Goal: Task Accomplishment & Management: Manage account settings

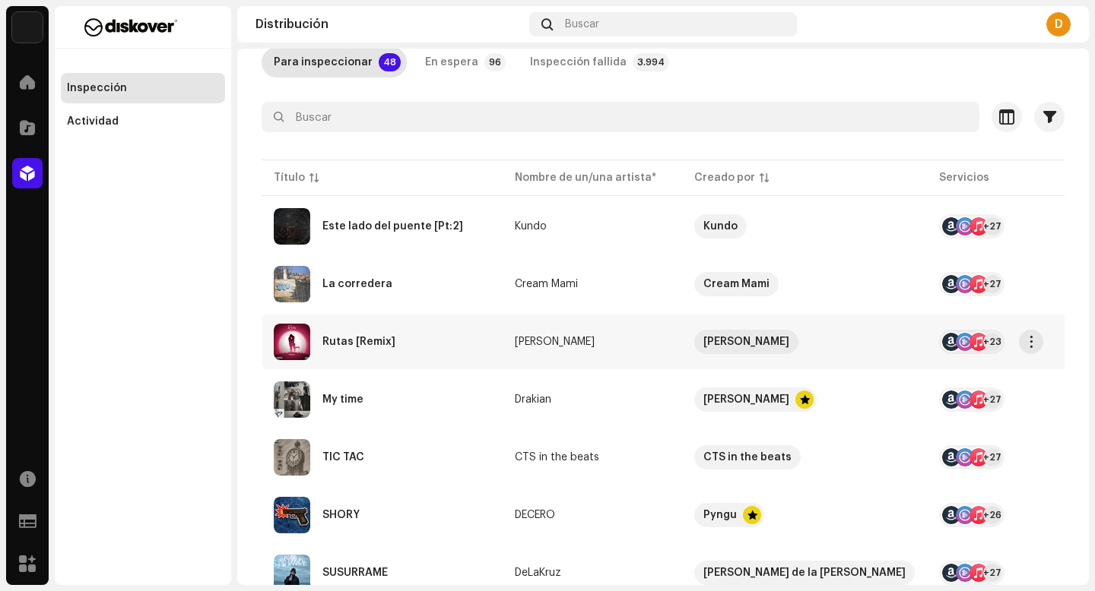
scroll to position [124, 0]
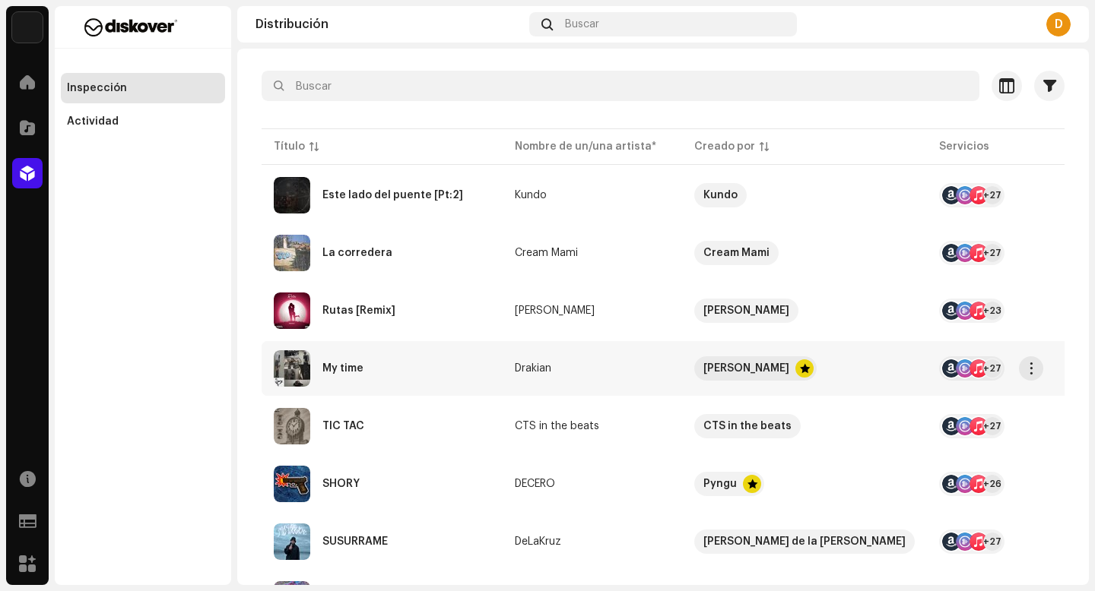
click at [368, 375] on div "My time" at bounding box center [382, 368] width 217 height 36
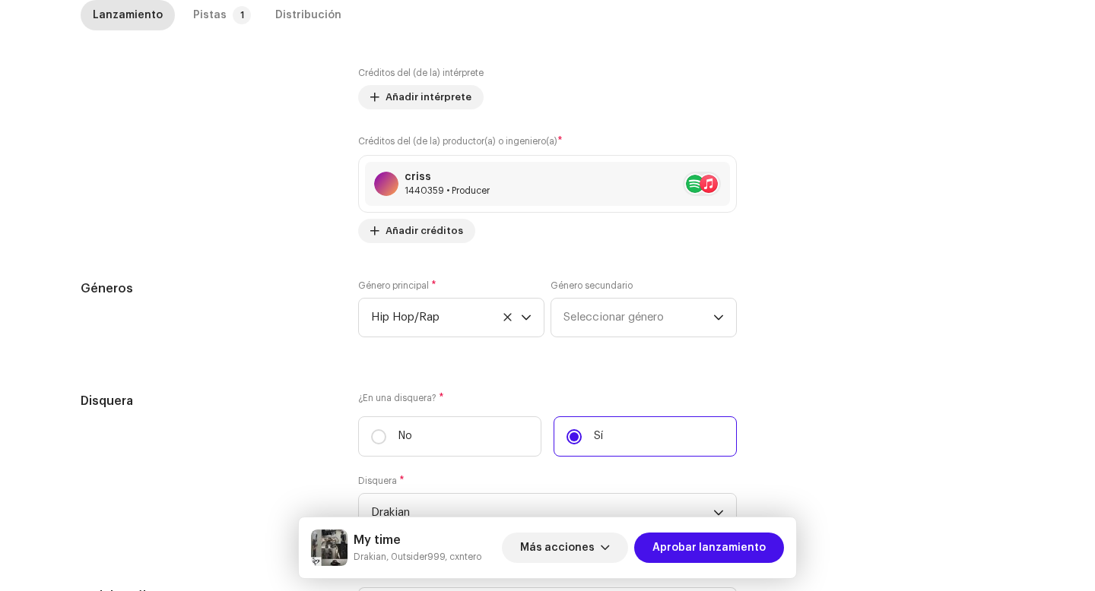
scroll to position [1547, 0]
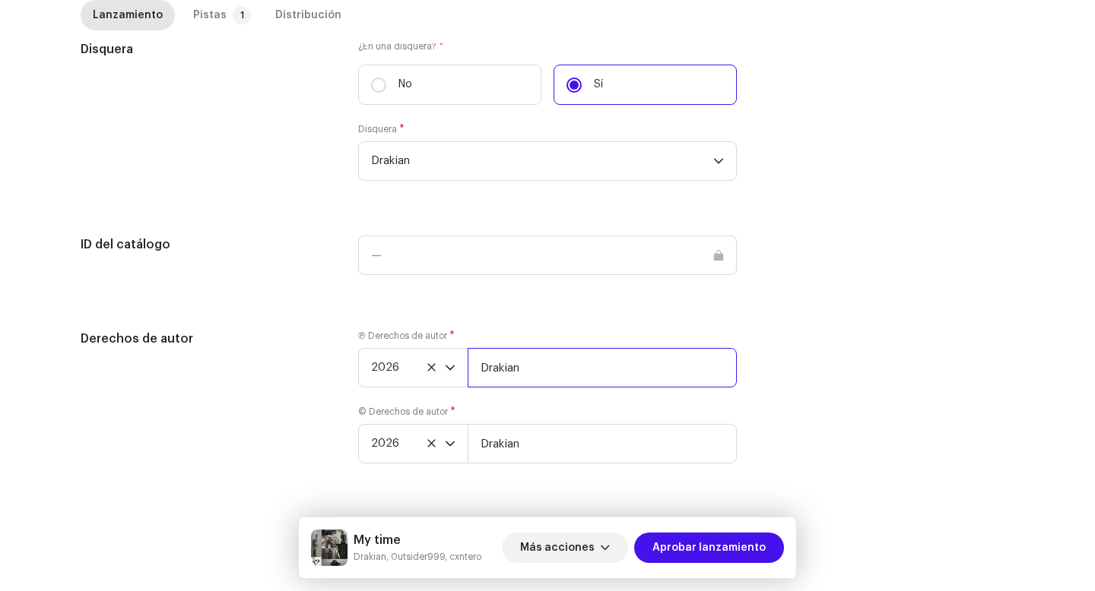
click at [553, 381] on input "Drakian" at bounding box center [601, 368] width 269 height 40
type input "Drakian | Distributed by Diskover Co."
click at [555, 450] on input "Drakian" at bounding box center [601, 444] width 269 height 40
type input "Drakian | Distributed by Diskover Co."
click at [449, 372] on div "dropdown trigger" at bounding box center [450, 368] width 11 height 38
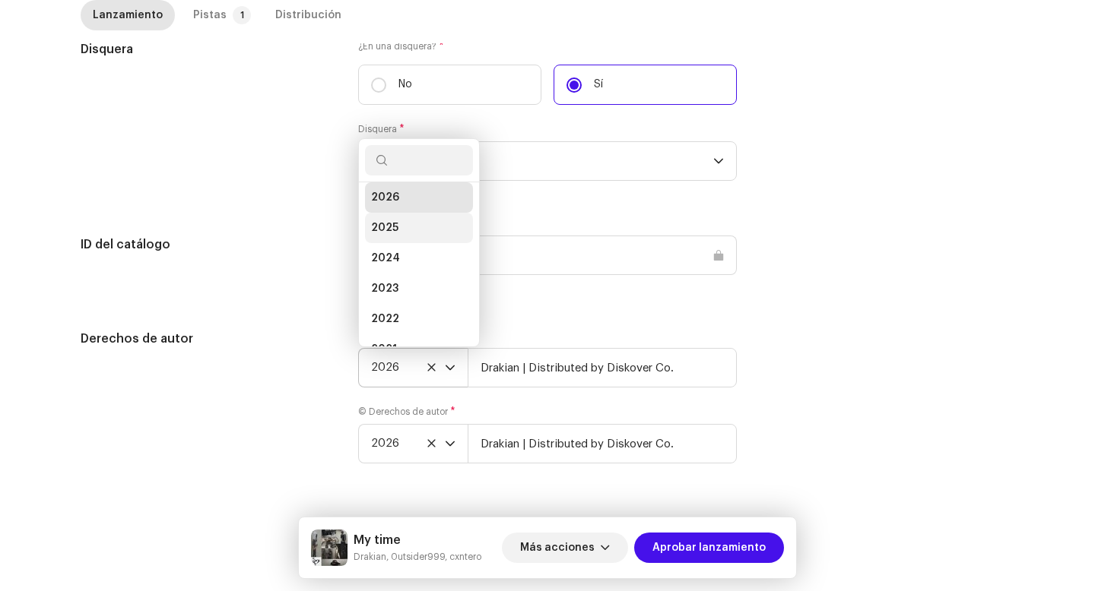
scroll to position [24, 0]
click at [395, 211] on li "2025" at bounding box center [419, 210] width 108 height 30
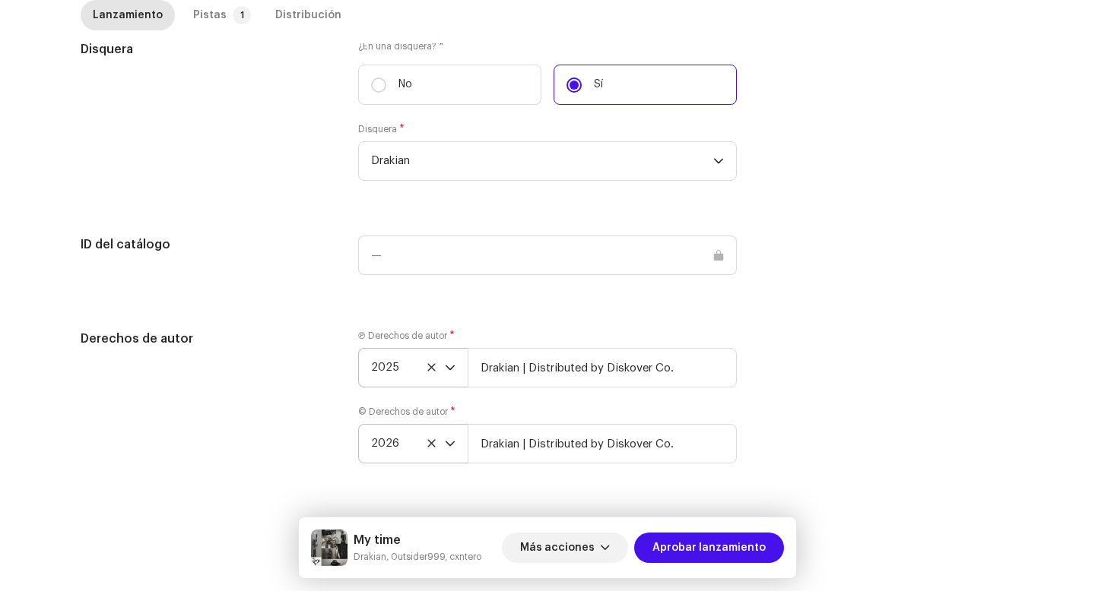
click at [447, 450] on div "dropdown trigger" at bounding box center [450, 444] width 11 height 38
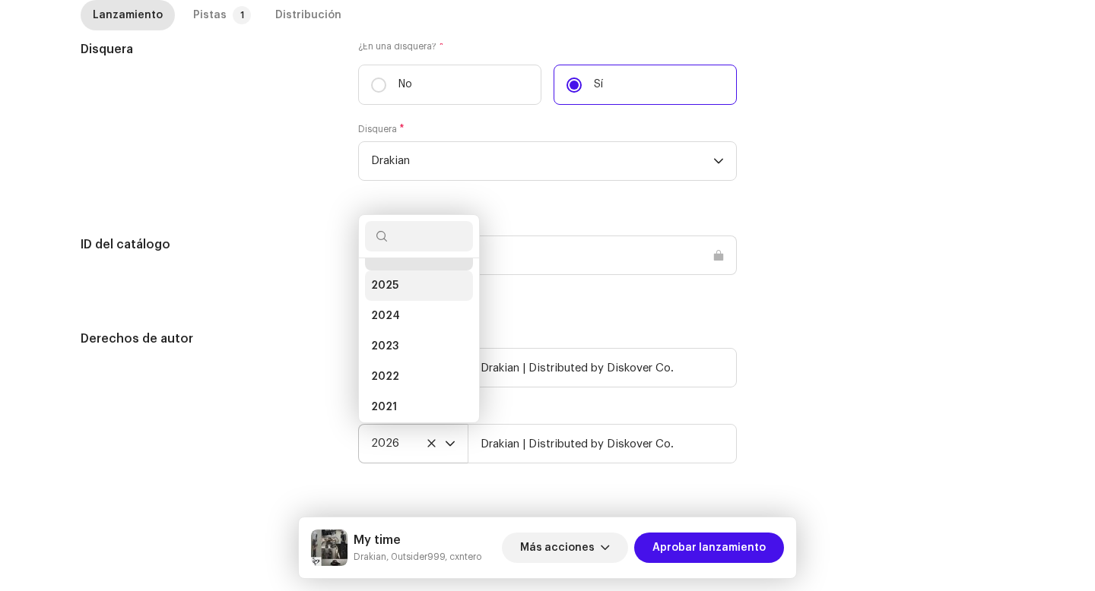
click at [424, 280] on li "2025" at bounding box center [419, 286] width 108 height 30
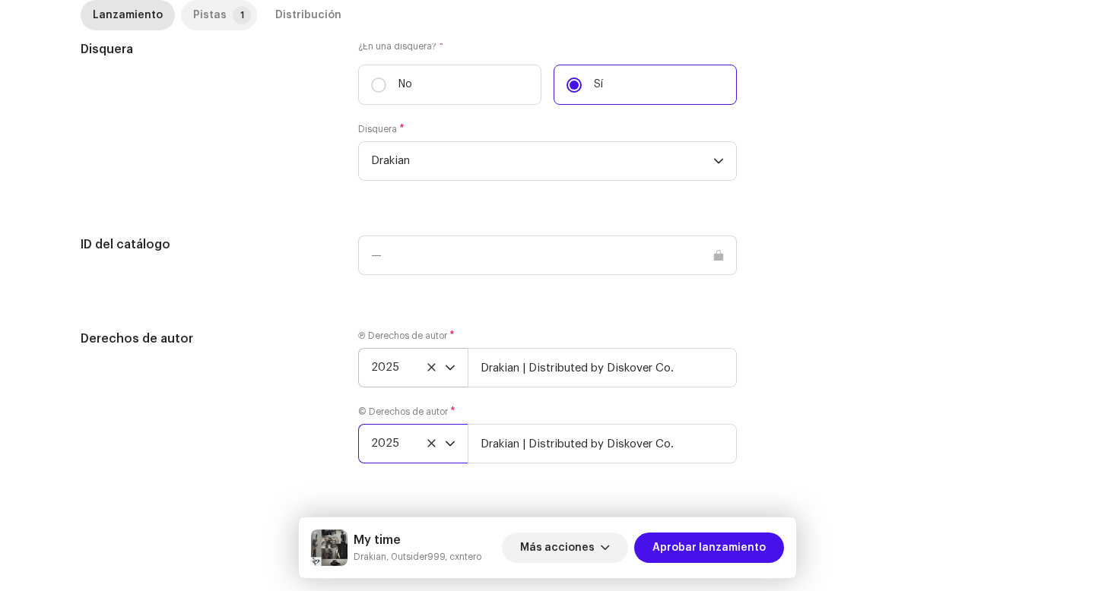
click at [201, 17] on div "Pistas" at bounding box center [209, 15] width 33 height 30
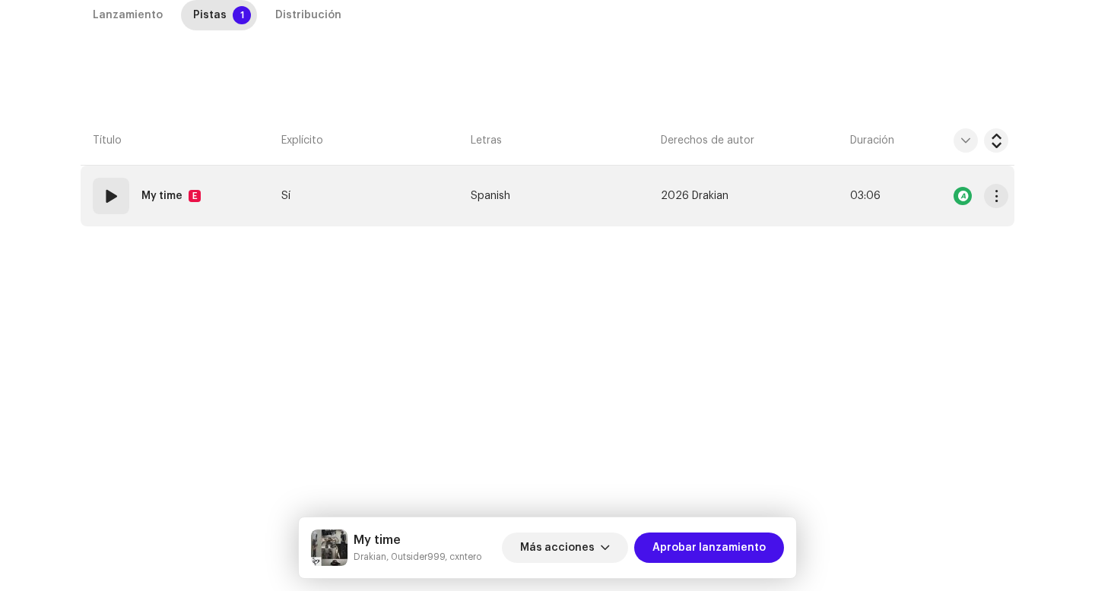
click at [136, 192] on div "01 My time E" at bounding box center [150, 196] width 114 height 36
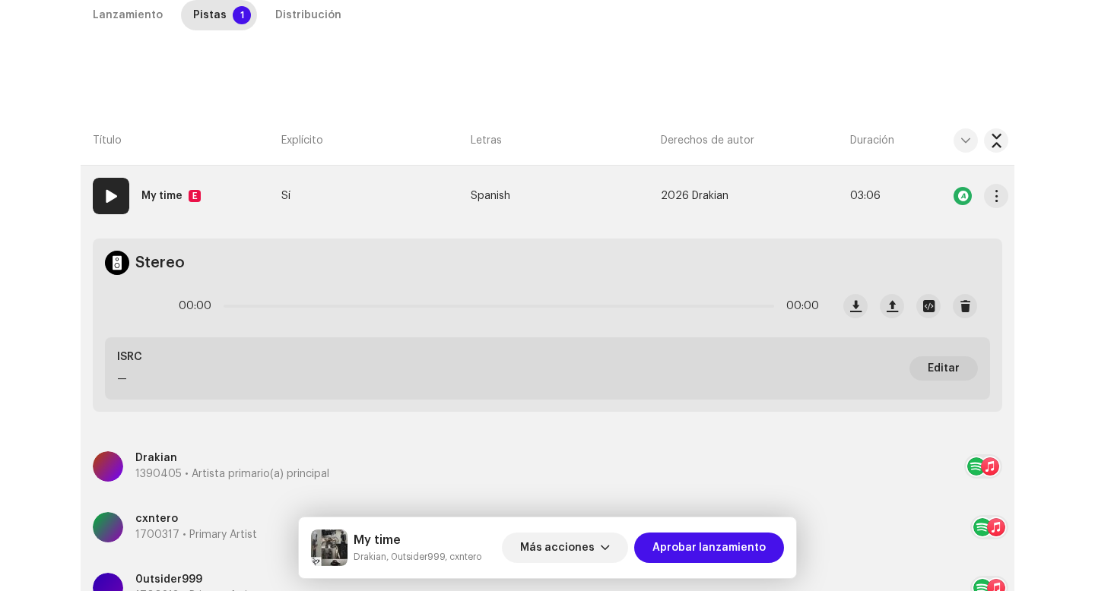
click at [680, 205] on td "2026 Drakian" at bounding box center [748, 196] width 189 height 61
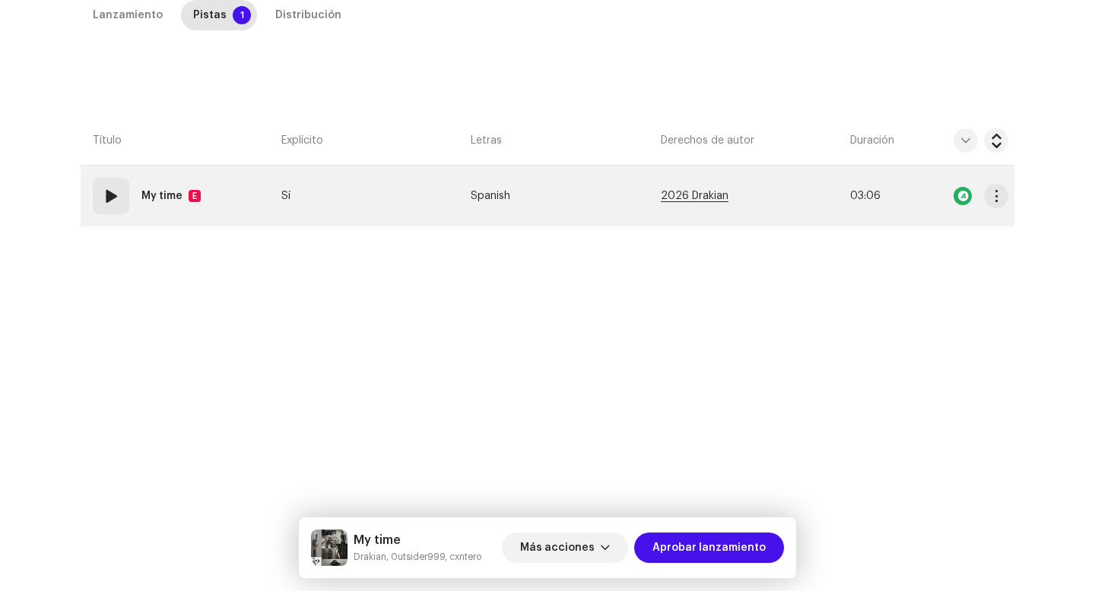
click at [681, 198] on span "2026 Drakian" at bounding box center [695, 196] width 68 height 11
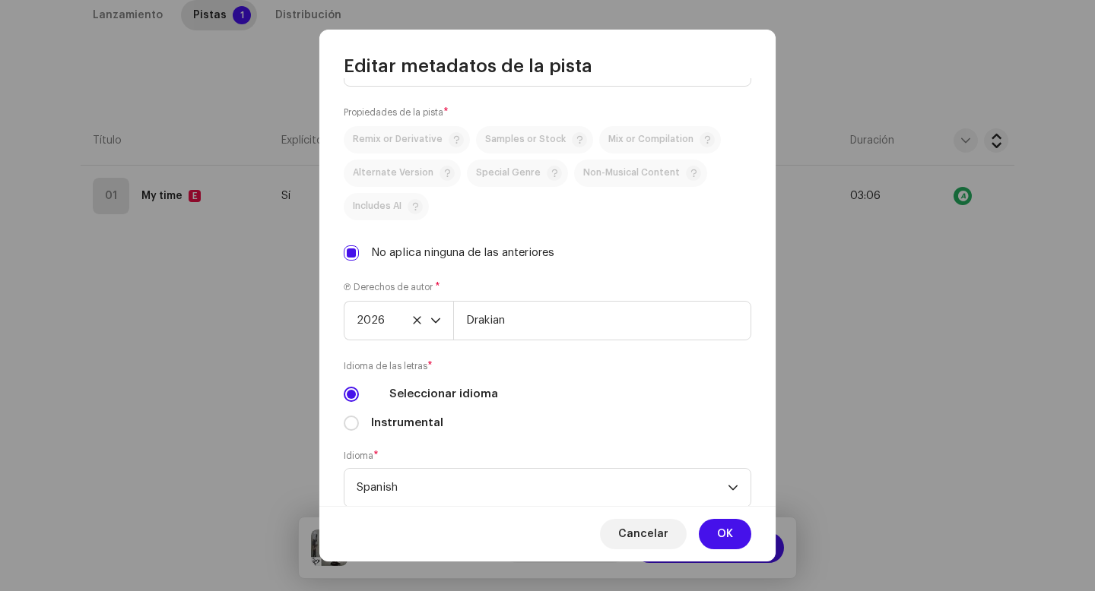
scroll to position [456, 0]
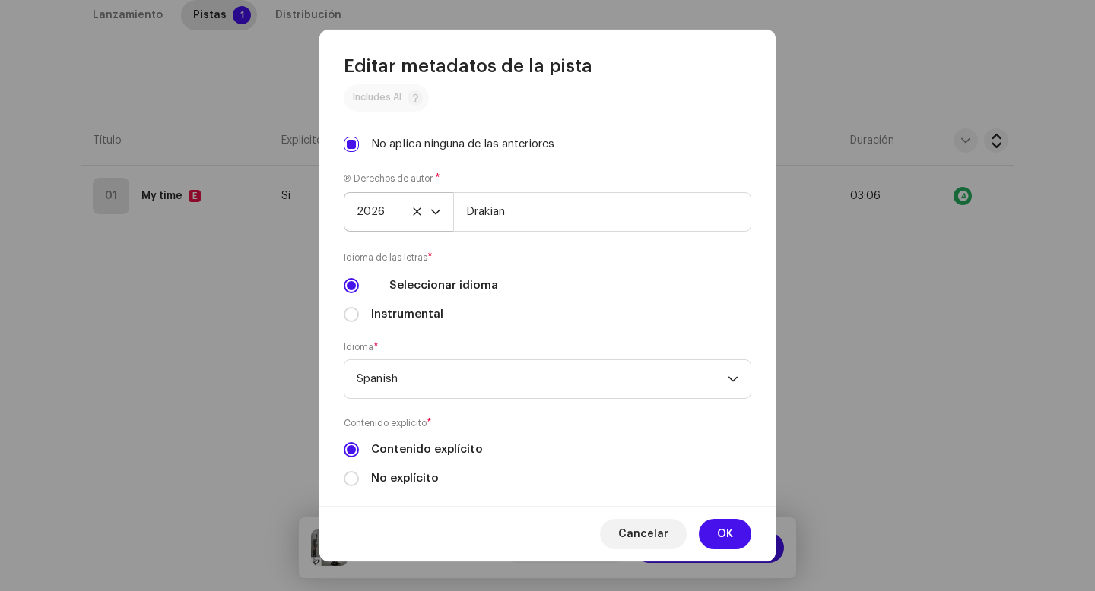
click at [429, 209] on span "2026" at bounding box center [393, 212] width 74 height 38
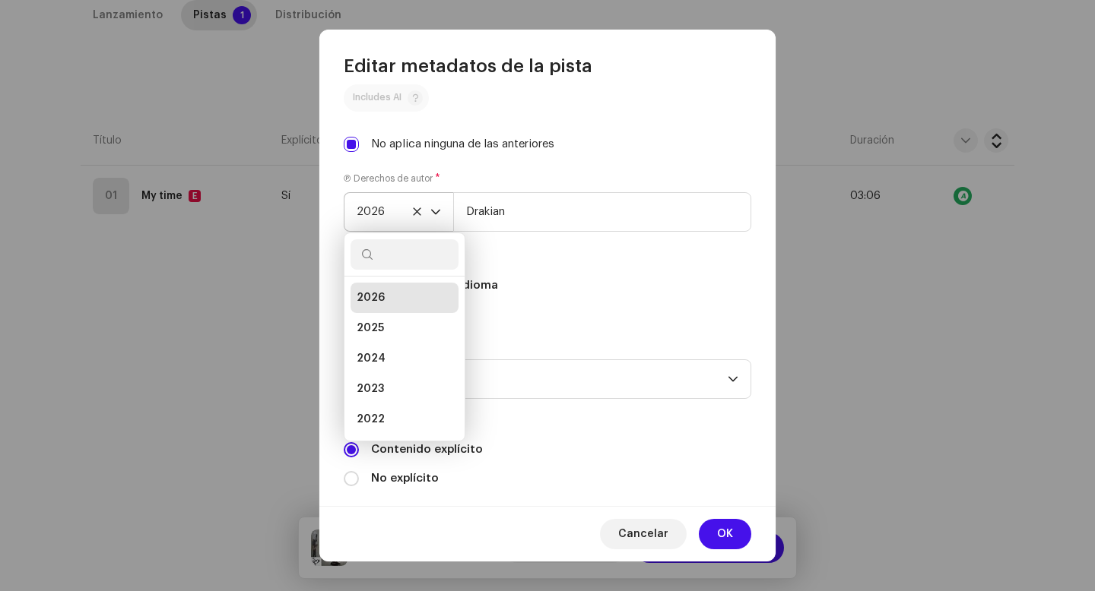
scroll to position [6, 0]
click at [380, 328] on span "2025" at bounding box center [369, 322] width 27 height 15
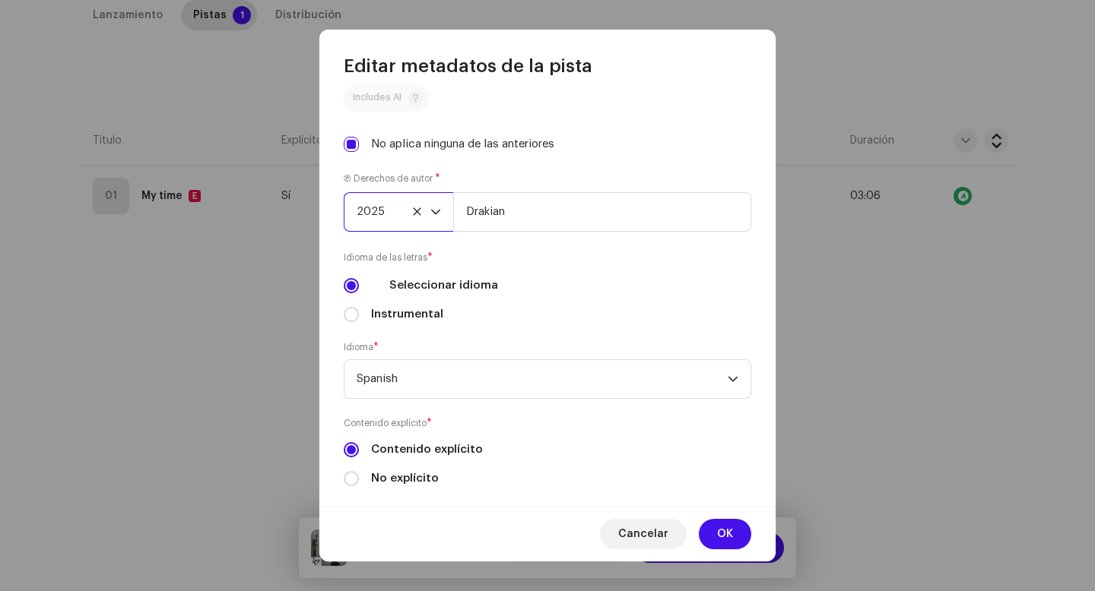
scroll to position [481, 0]
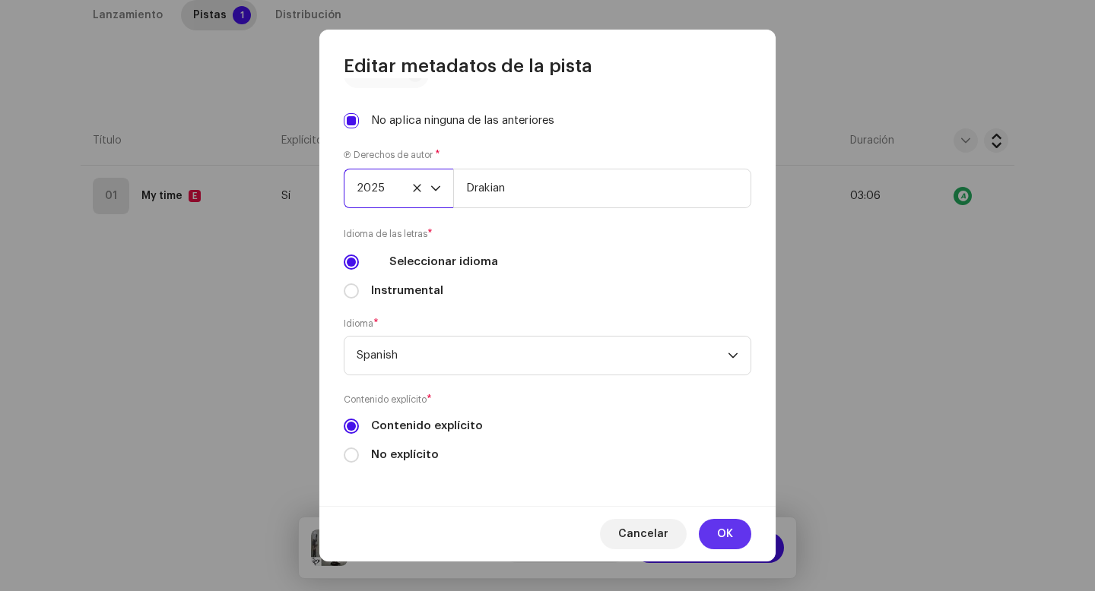
click at [730, 534] on span "OK" at bounding box center [725, 534] width 16 height 30
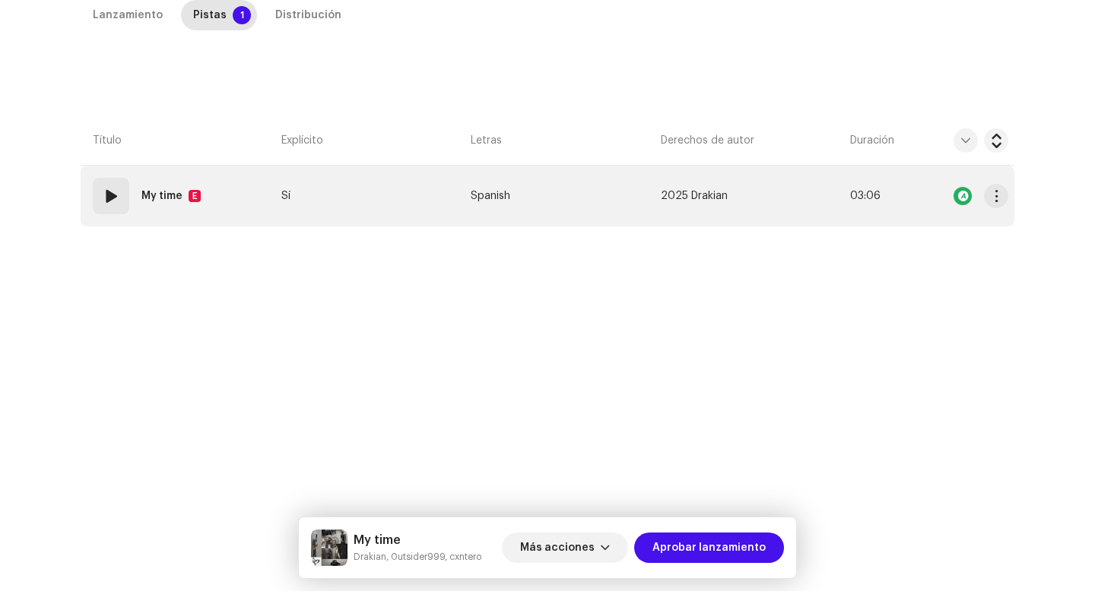
click at [122, 204] on div "01" at bounding box center [111, 196] width 36 height 36
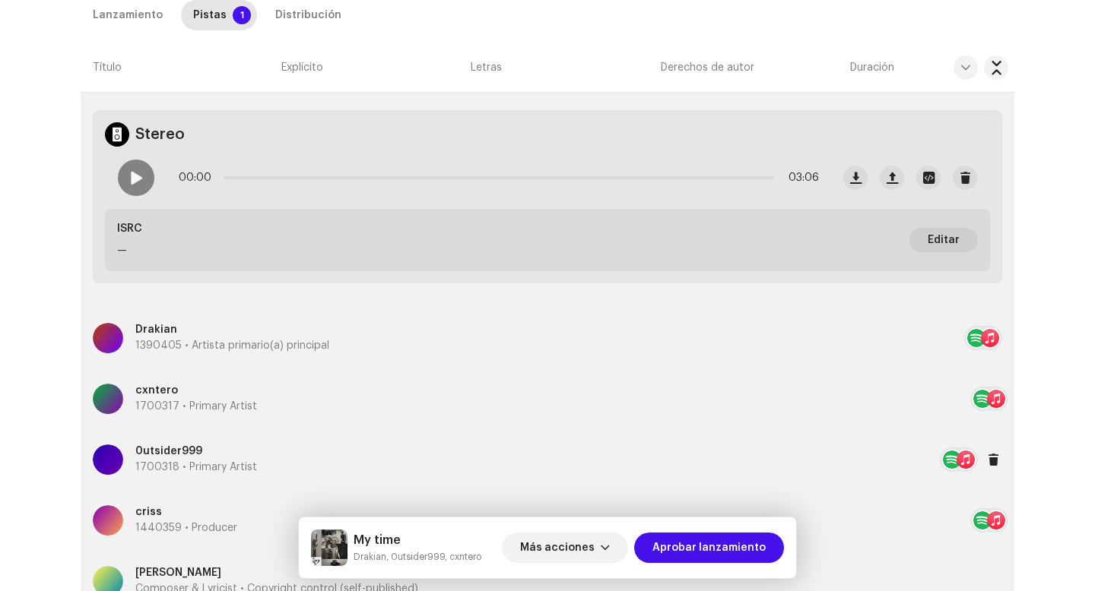
scroll to position [460, 0]
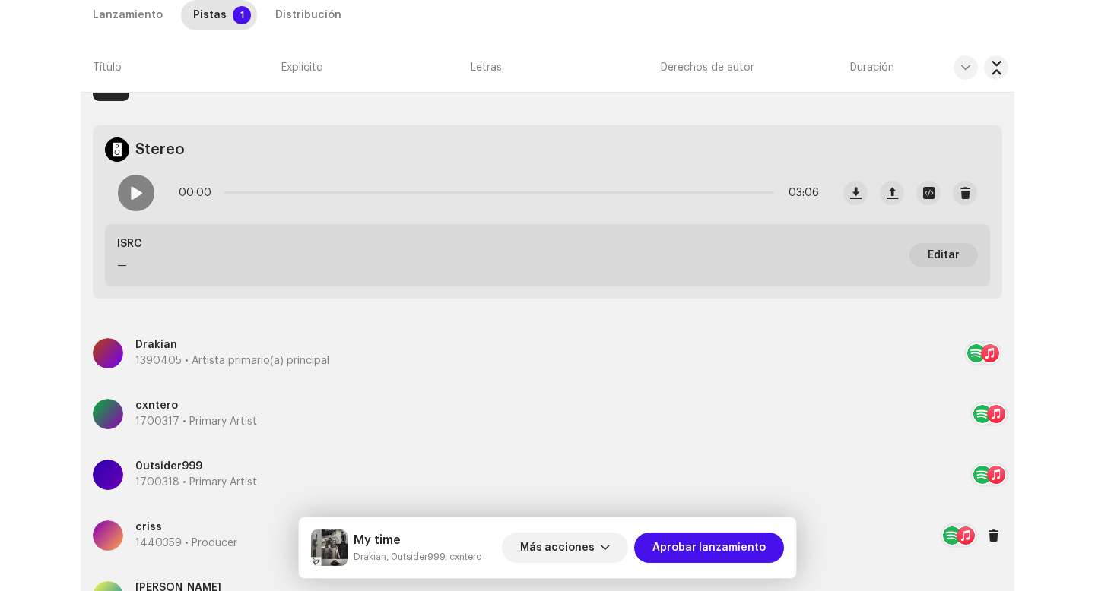
click at [176, 543] on p "1440359 • Producer" at bounding box center [186, 544] width 102 height 16
click at [176, 466] on div "Actualizar créditos del (de la) productor(a) o ingeniero(a) Rol * Producer Nomb…" at bounding box center [547, 295] width 1095 height 591
click at [176, 466] on p "0utsider999" at bounding box center [196, 467] width 122 height 16
click at [173, 406] on div "Actualizar artista importante Rol * Primary Artist Nombre * 0utsider999 1700318…" at bounding box center [547, 295] width 1095 height 591
click at [173, 406] on p "cxntero" at bounding box center [196, 406] width 122 height 16
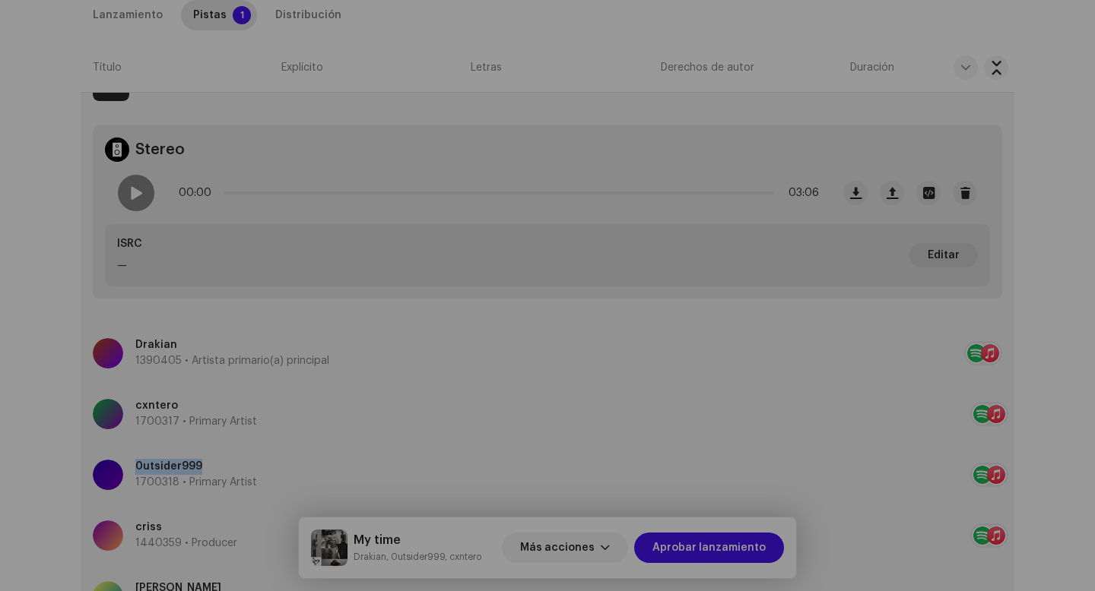
click at [184, 342] on div "Actualizar artista importante Rol * Primary Artist Nombre * cxntero 1700317 Aña…" at bounding box center [547, 295] width 1095 height 591
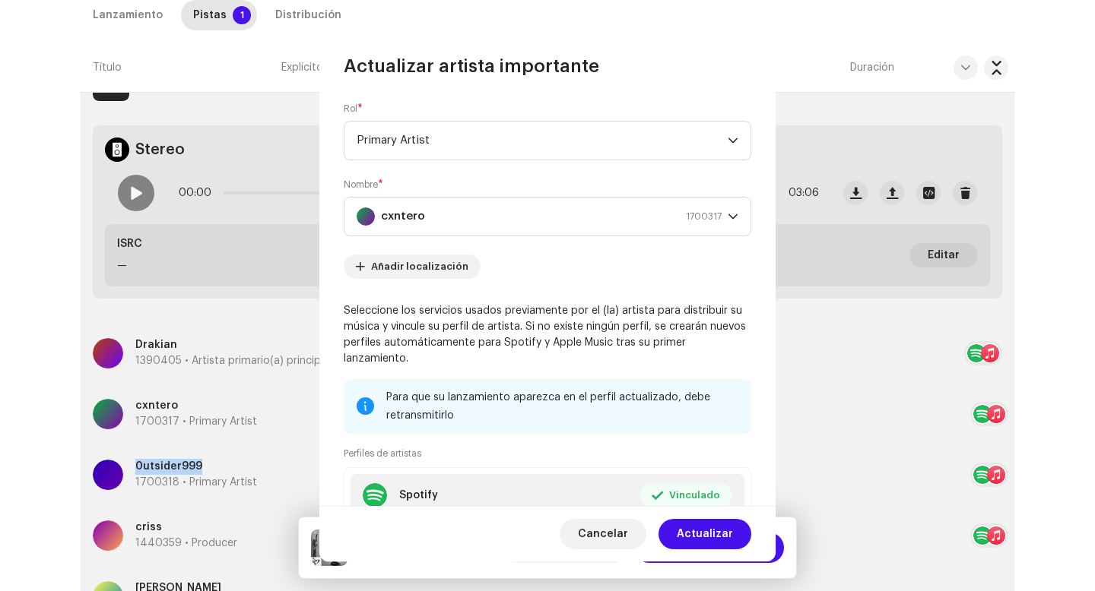
click at [184, 342] on p "Drakian" at bounding box center [232, 345] width 194 height 16
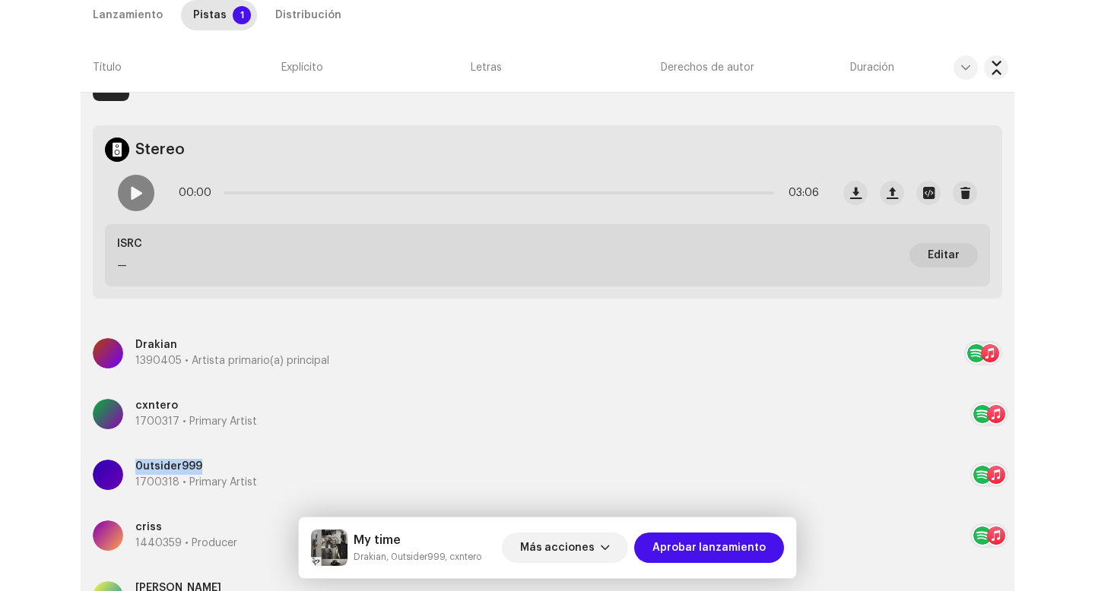
click at [14, 319] on div "Actualizar Artista primario(a) principal El nombre del (de la) artista * [PERSO…" at bounding box center [547, 295] width 1095 height 591
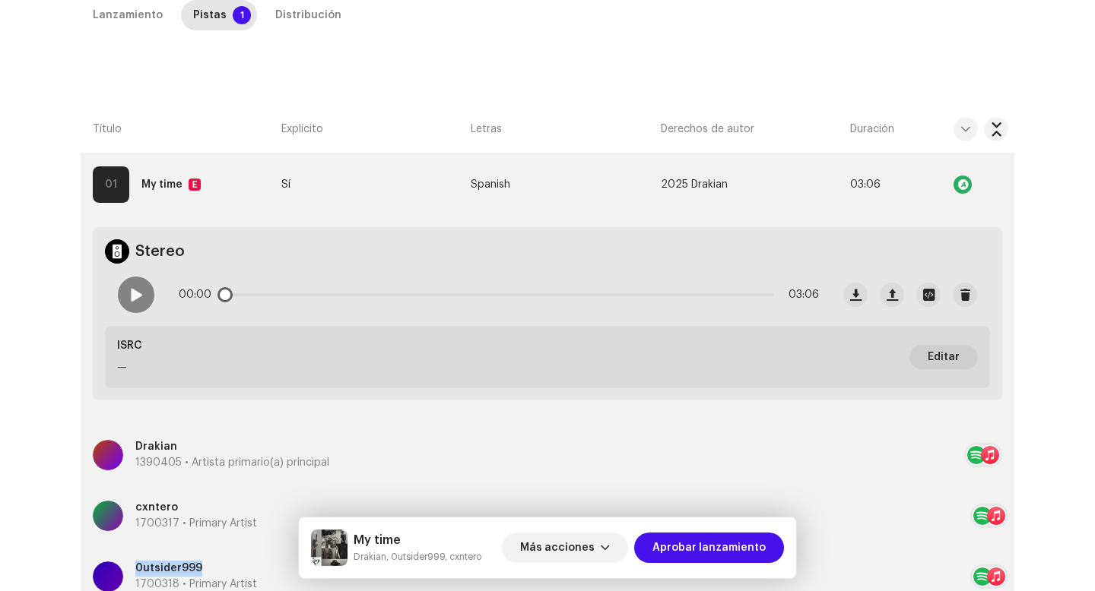
scroll to position [341, 0]
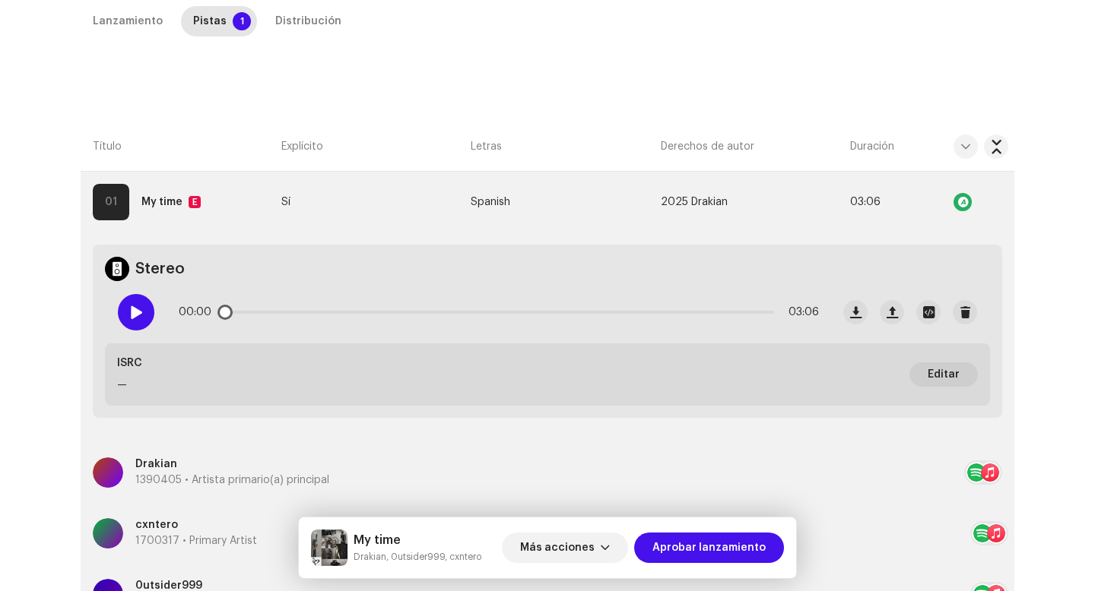
click at [135, 320] on div at bounding box center [136, 312] width 36 height 36
click at [271, 315] on div "00:01 03:06" at bounding box center [499, 312] width 640 height 30
click at [286, 313] on p-slider at bounding box center [498, 312] width 550 height 3
click at [497, 309] on div "00:23 03:06" at bounding box center [499, 312] width 640 height 30
click at [506, 312] on p-slider at bounding box center [498, 312] width 550 height 3
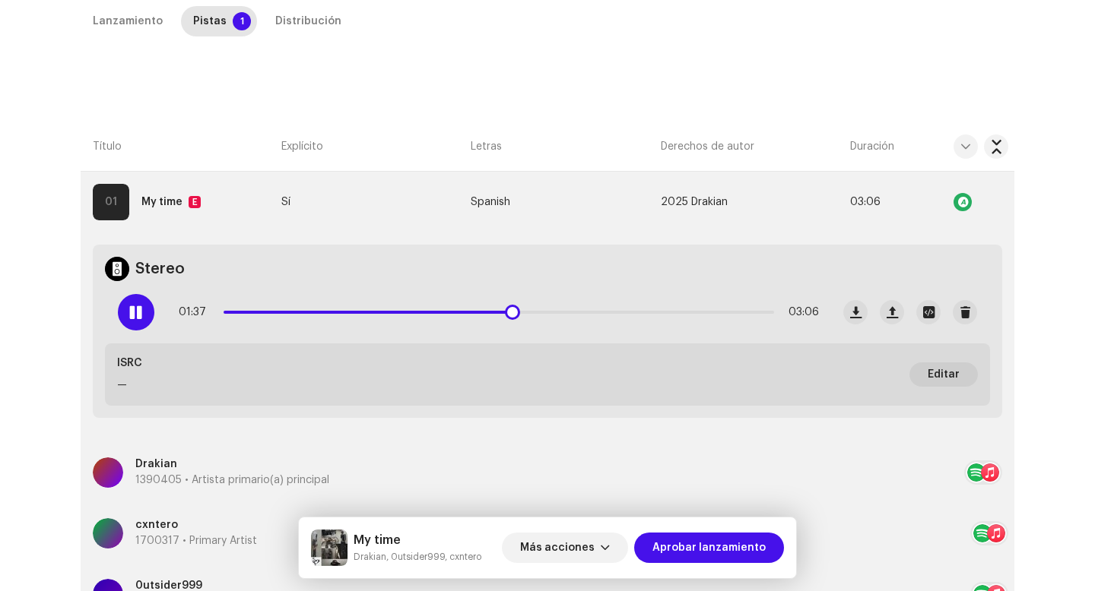
click at [716, 312] on p-slider at bounding box center [498, 312] width 550 height 3
click at [132, 308] on span at bounding box center [135, 312] width 13 height 12
click at [163, 204] on strong "My time" at bounding box center [161, 202] width 41 height 30
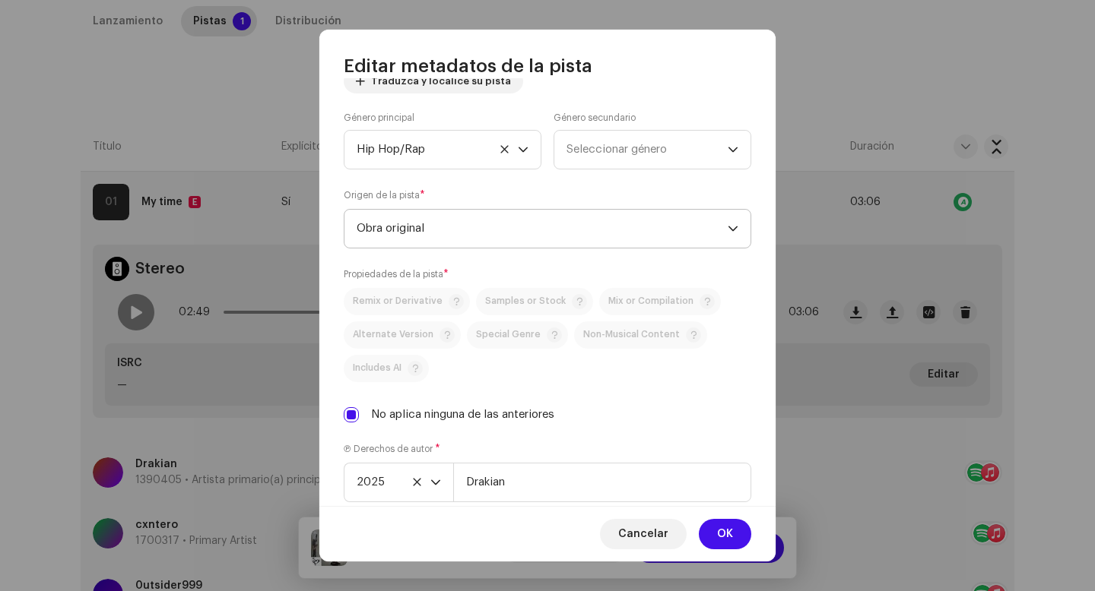
scroll to position [481, 0]
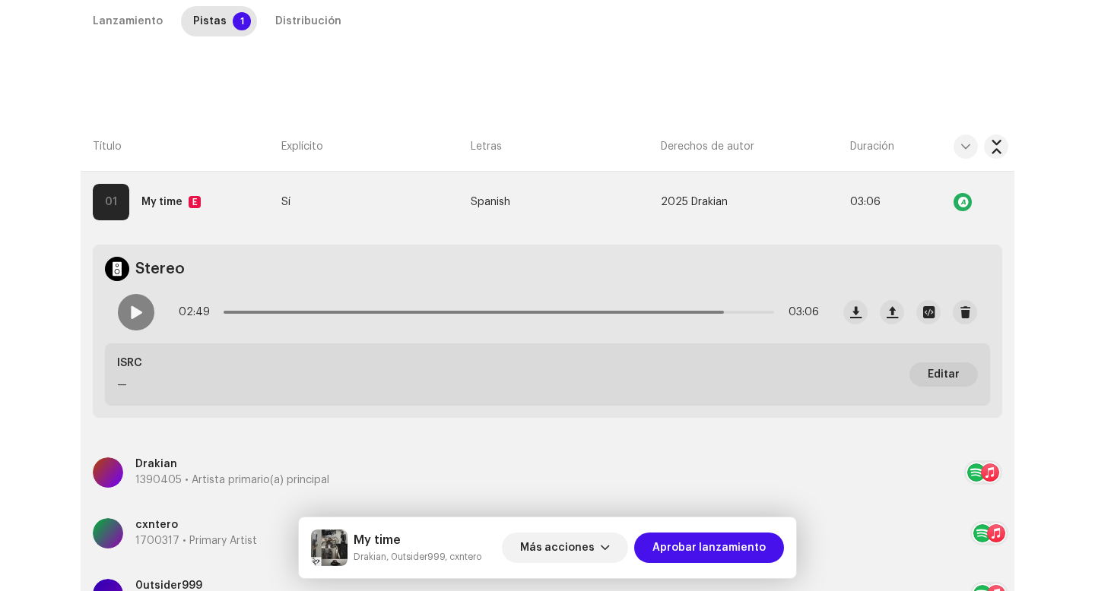
click at [142, 49] on div "Editar metadatos de la pista Título de la pista * My time Versión de la pista T…" at bounding box center [547, 295] width 1095 height 591
click at [125, 11] on div "Lanzamiento" at bounding box center [128, 21] width 70 height 30
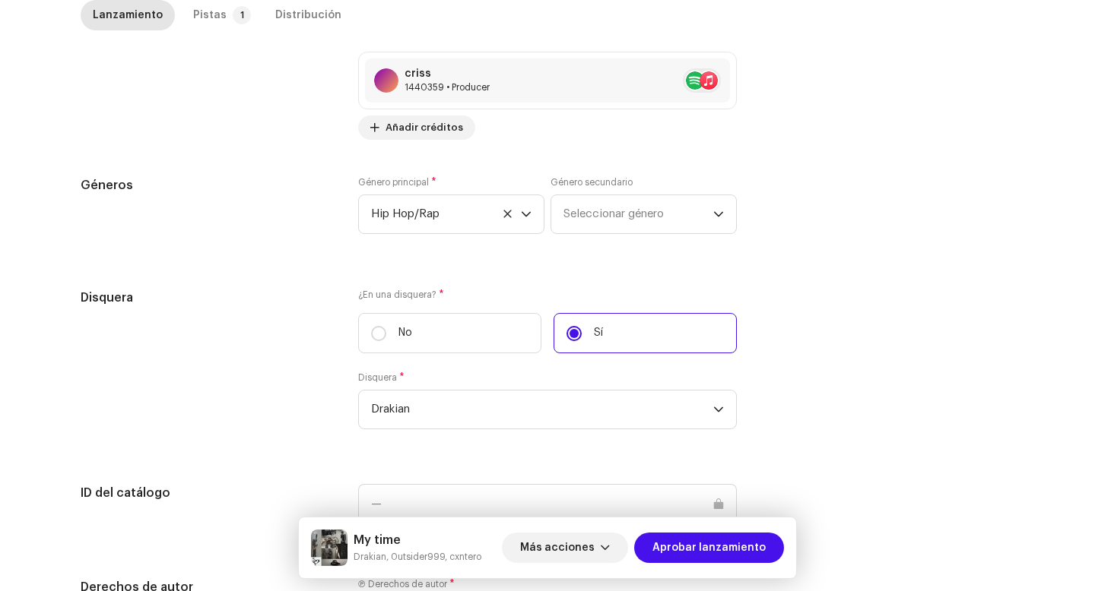
scroll to position [1547, 0]
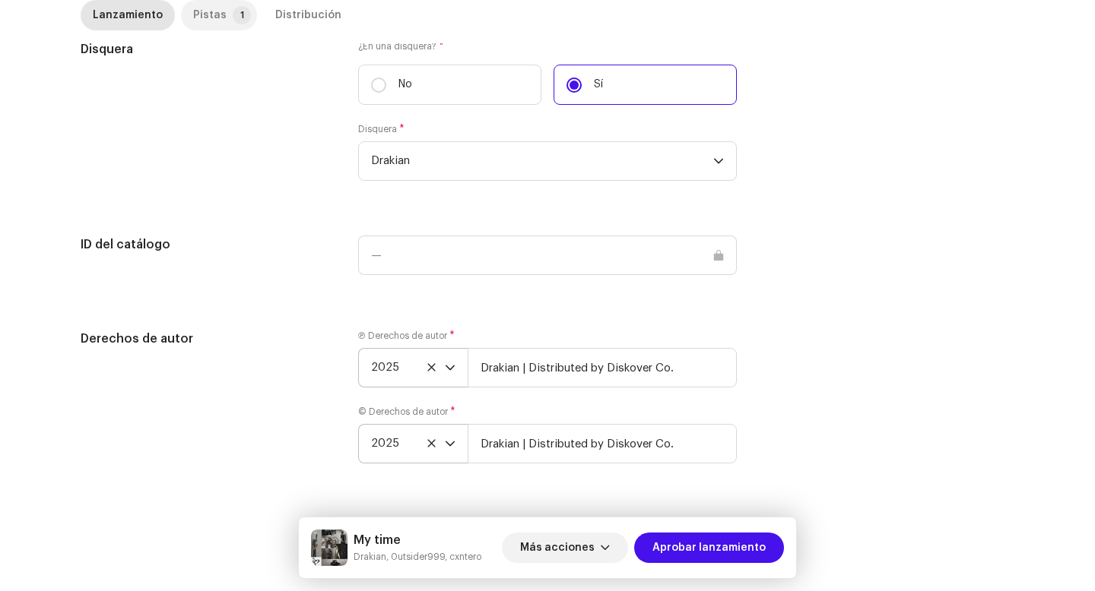
click at [220, 5] on p-tab "Pistas 1" at bounding box center [219, 15] width 76 height 30
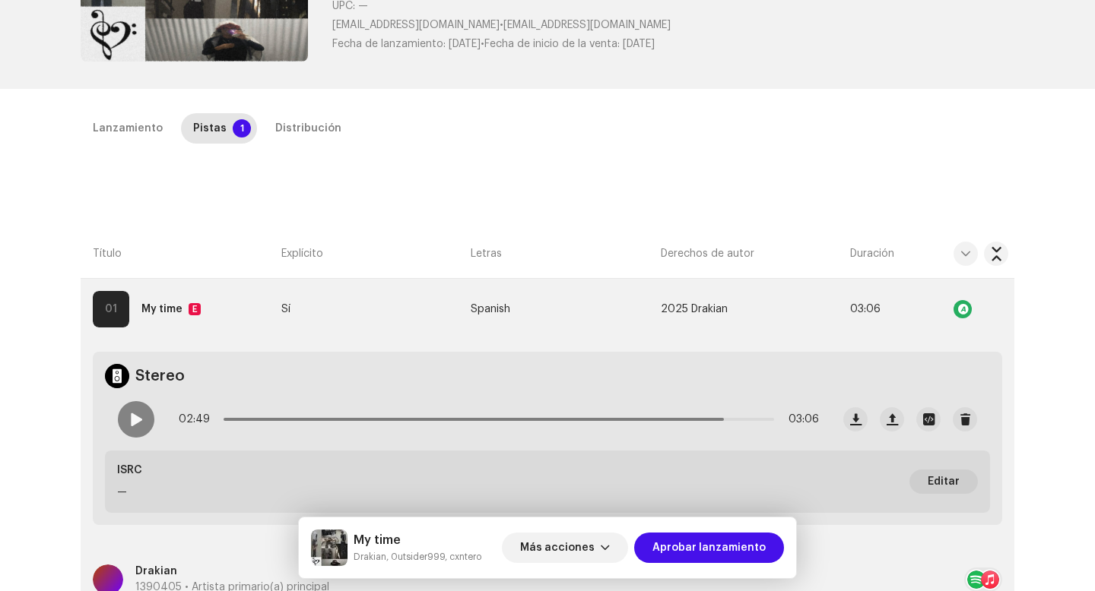
scroll to position [268, 0]
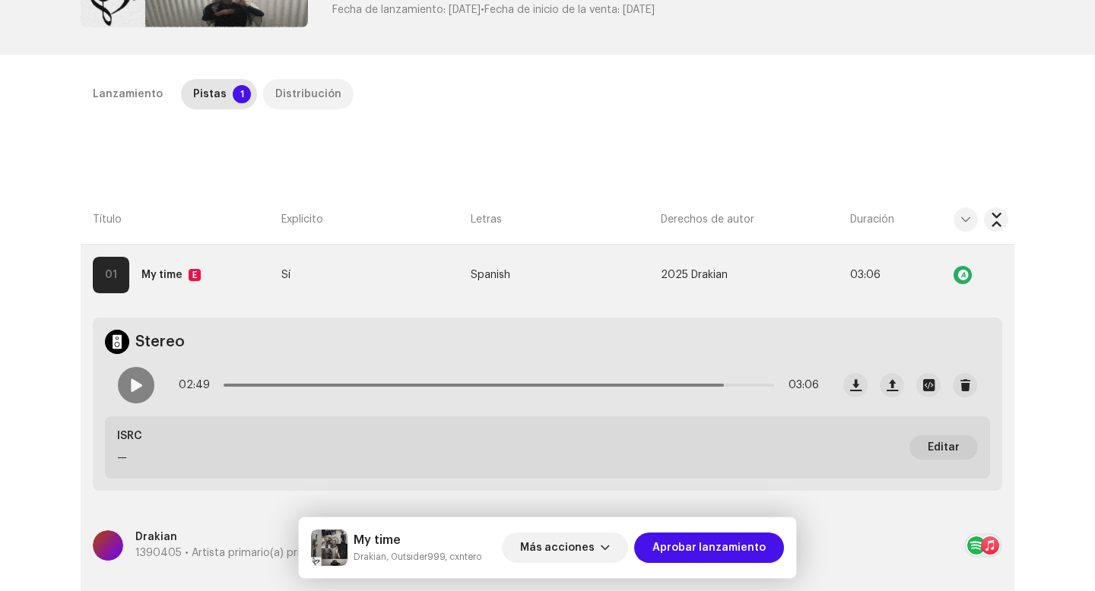
click at [316, 101] on div "Distribución" at bounding box center [308, 94] width 66 height 30
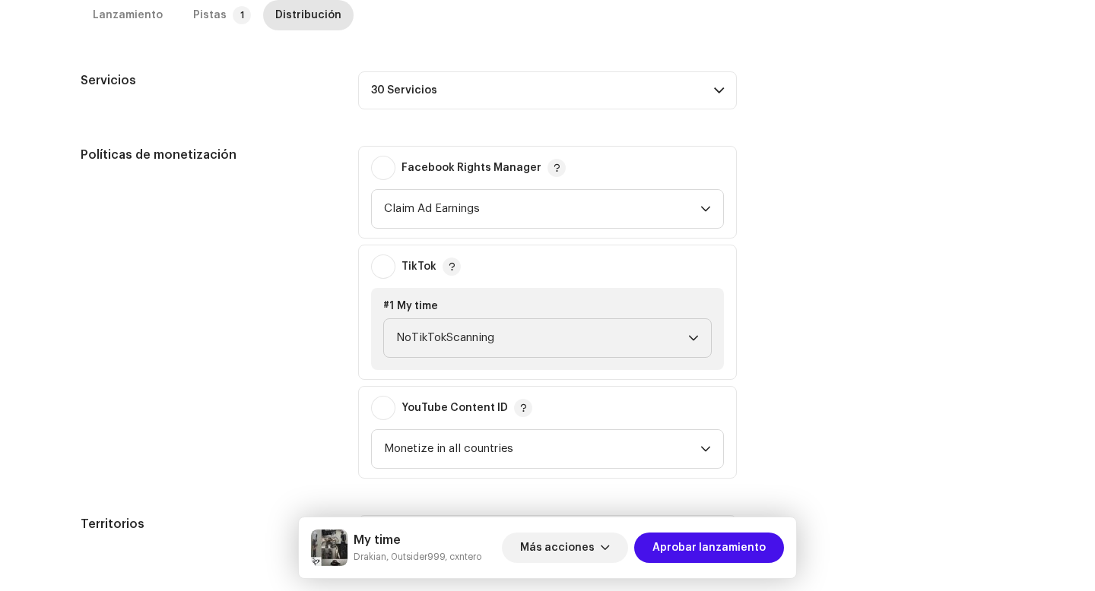
scroll to position [911, 0]
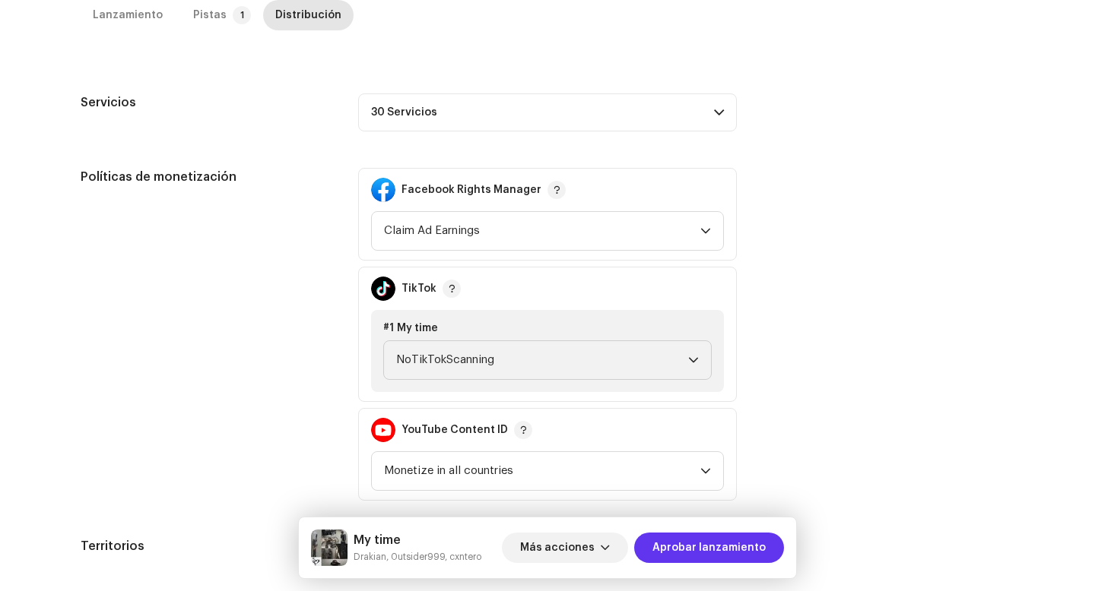
click at [693, 556] on span "Aprobar lanzamiento" at bounding box center [708, 548] width 113 height 30
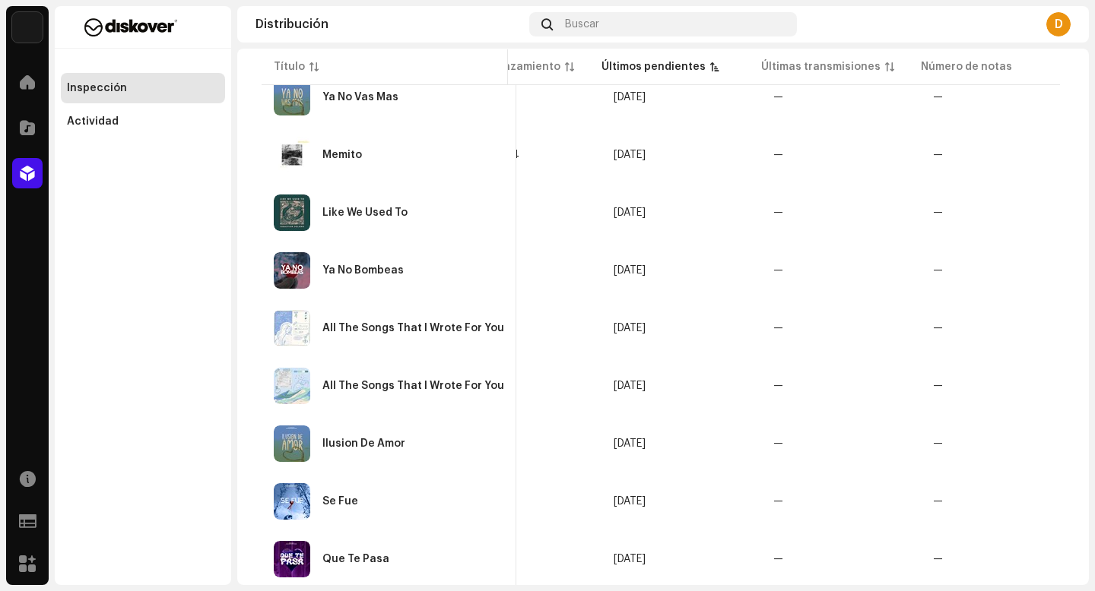
scroll to position [187, 0]
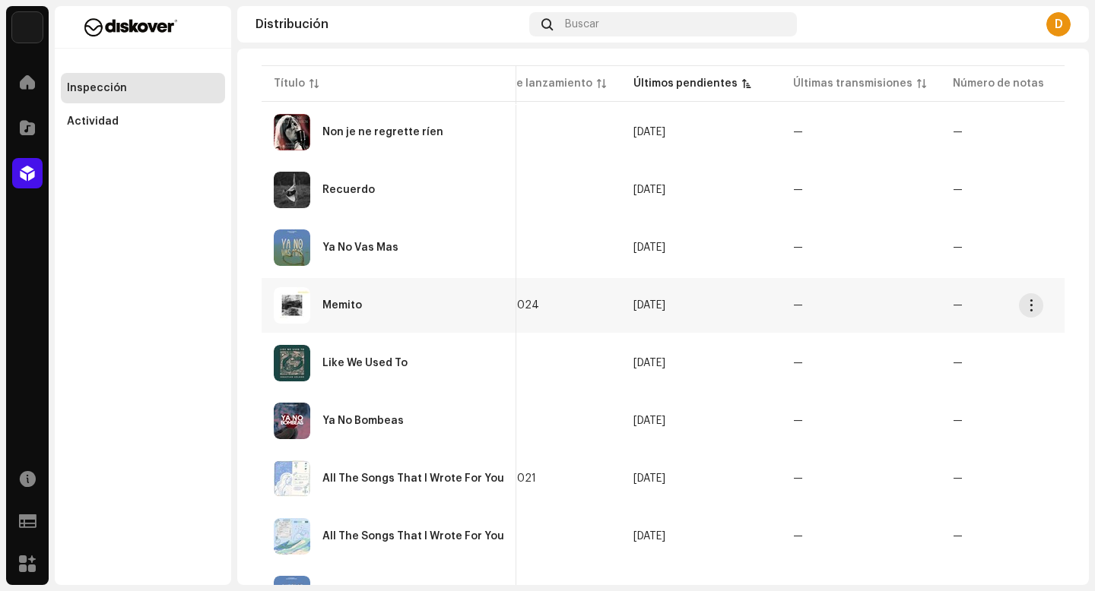
click at [372, 322] on div "Memito" at bounding box center [389, 305] width 230 height 36
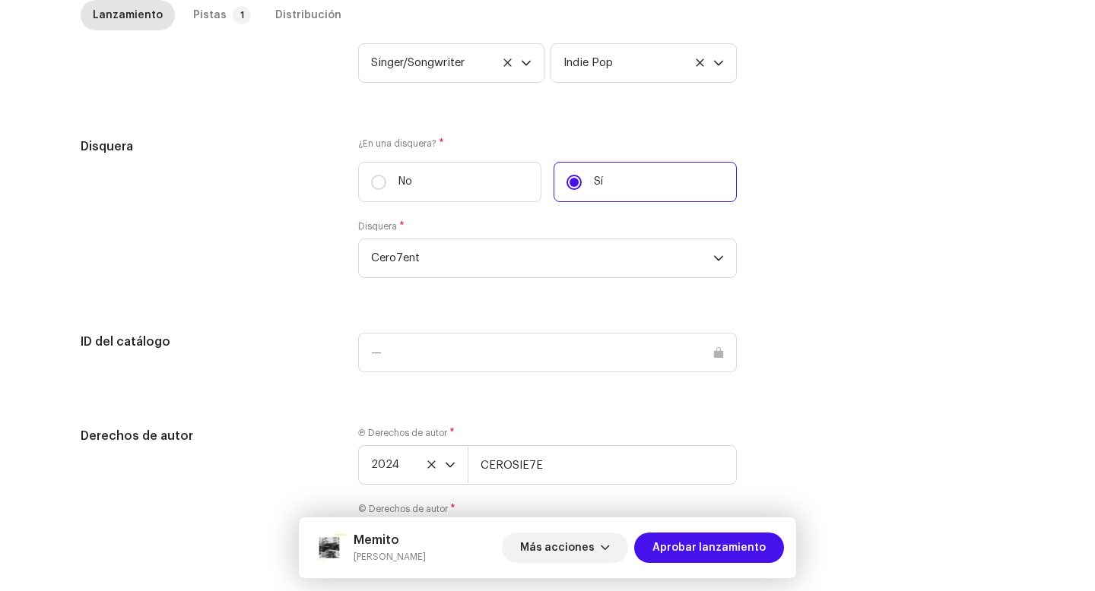
scroll to position [1483, 0]
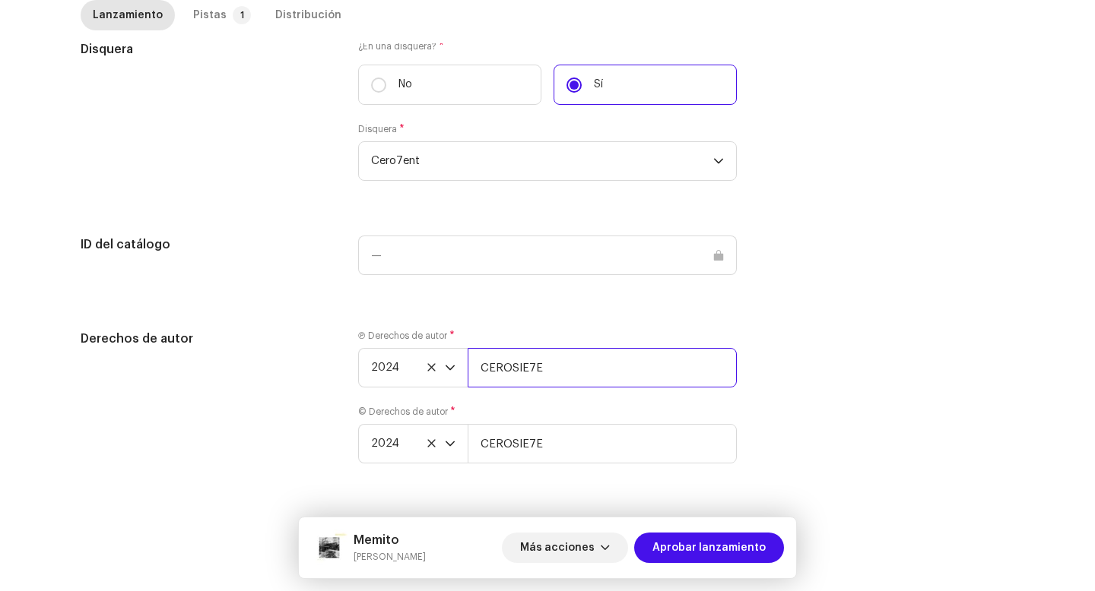
click at [577, 359] on input "CEROSIE7E" at bounding box center [601, 368] width 269 height 40
click at [576, 372] on input "CEROSIE7E" at bounding box center [601, 368] width 269 height 40
paste input "| Distributed by Diskover Co."
type input "CEROSIE7E | Distributed by Diskover Co."
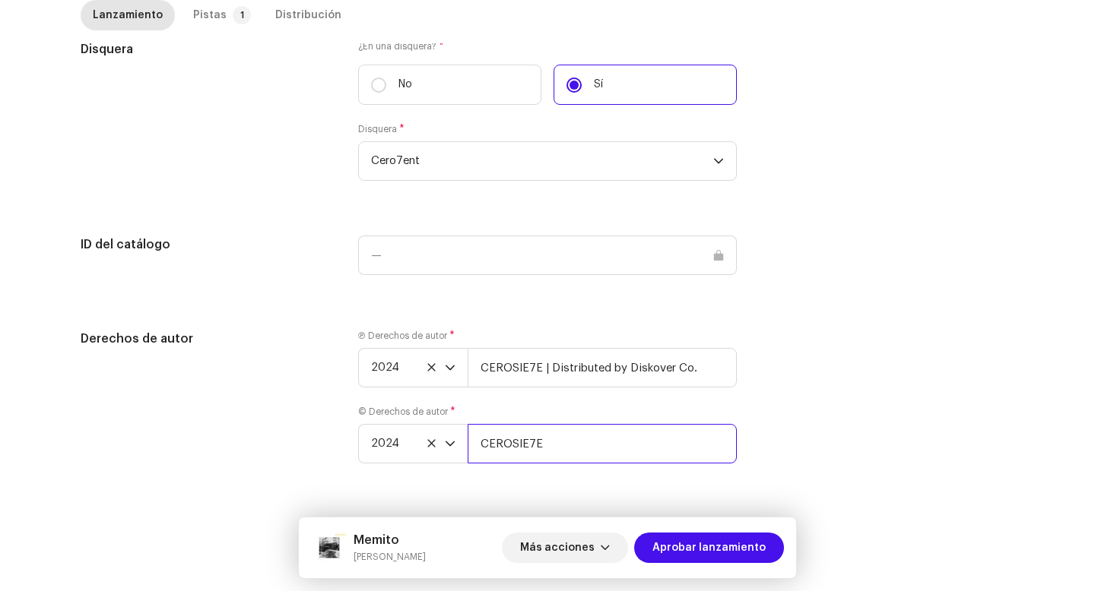
click at [581, 437] on input "CEROSIE7E" at bounding box center [601, 444] width 269 height 40
paste input "| Distributed by Diskover Co."
click at [581, 446] on input "CEROSIE7E" at bounding box center [601, 444] width 269 height 40
paste input "| Distributed by Diskover Co."
type input "CEROSIE7E | Distributed by Diskover Co."
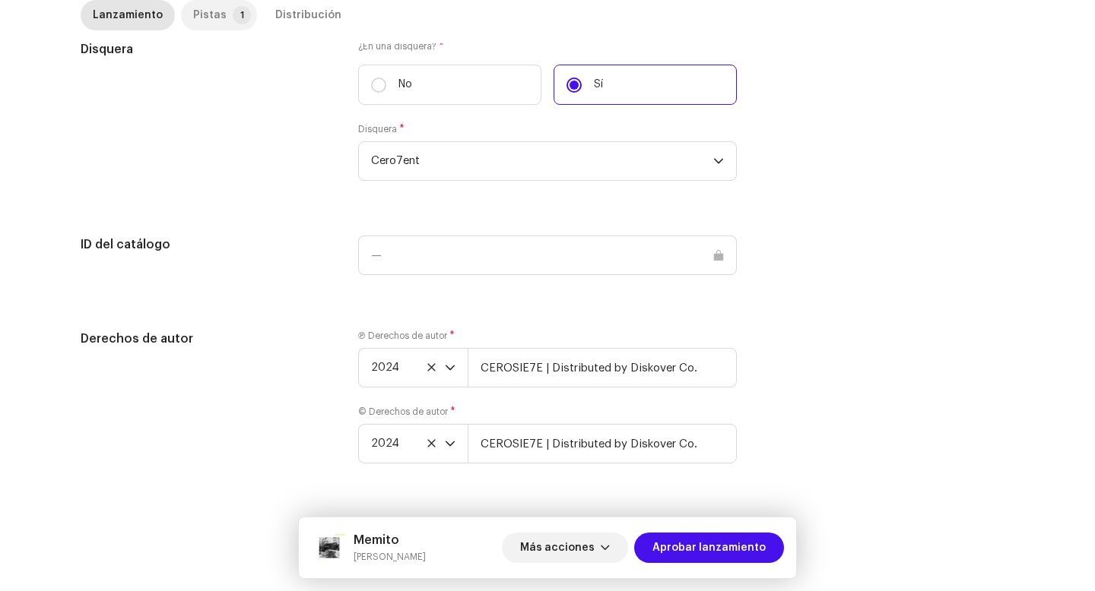
click at [193, 21] on div "Pistas" at bounding box center [209, 15] width 33 height 30
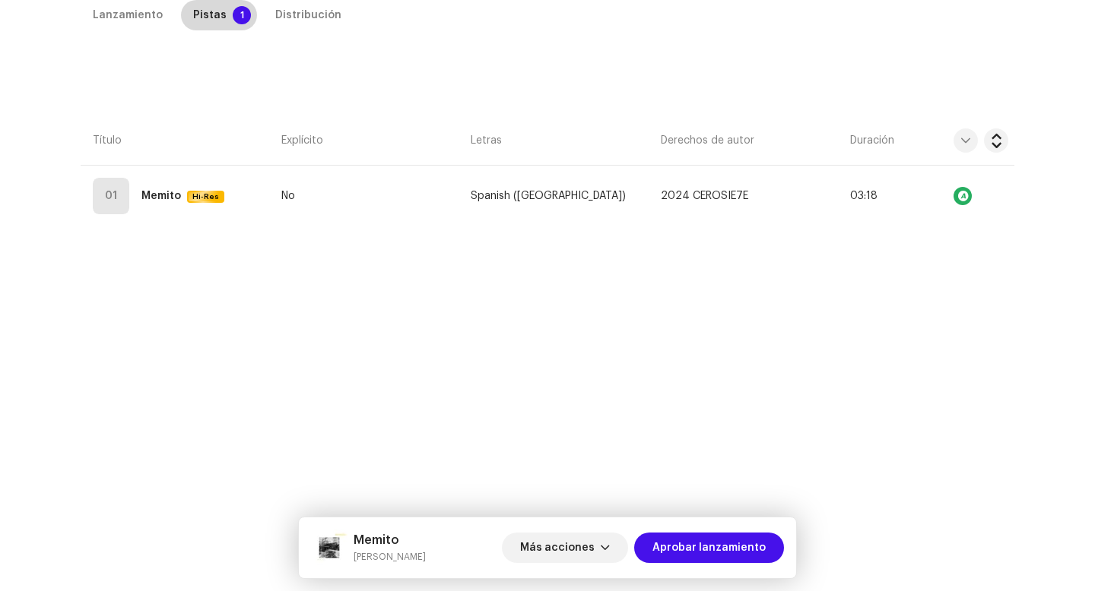
scroll to position [347, 0]
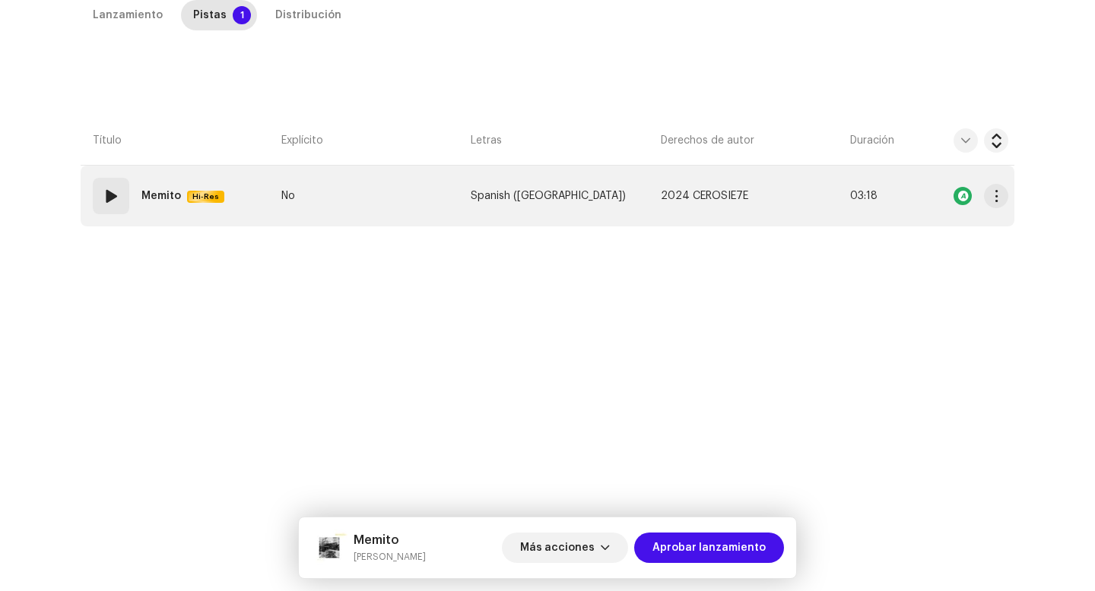
click at [132, 211] on div "01 Memito Hi-Res" at bounding box center [162, 196] width 138 height 36
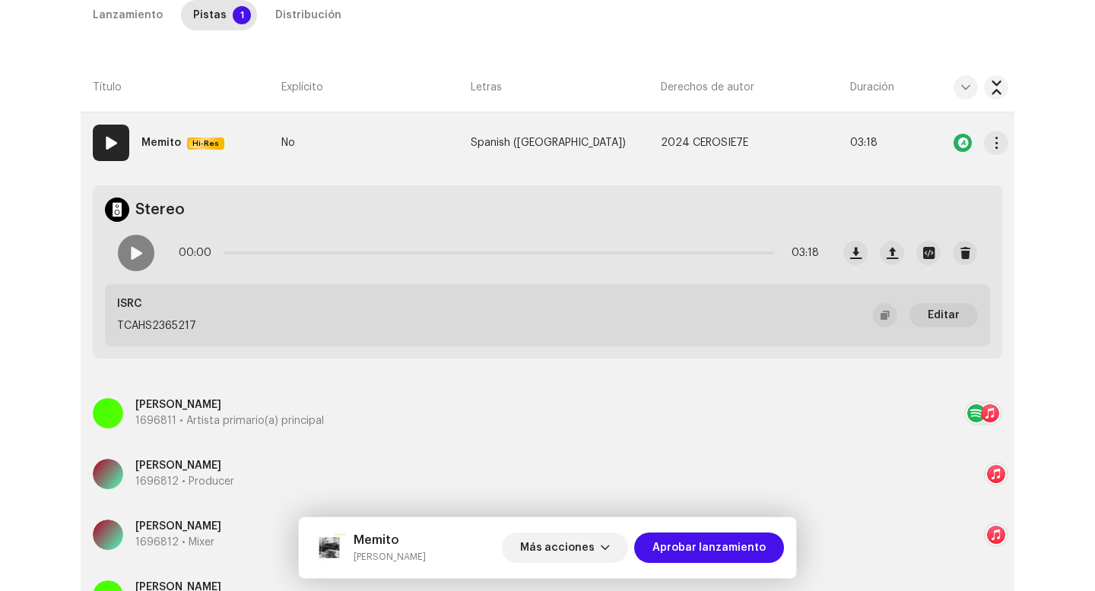
scroll to position [272, 0]
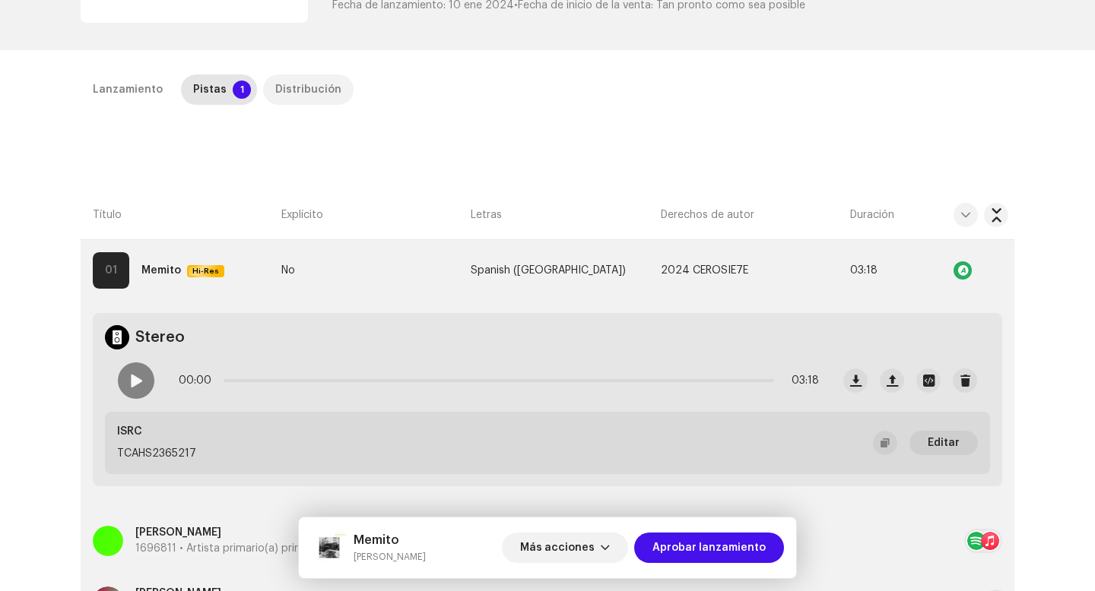
click at [298, 94] on div "Distribución" at bounding box center [308, 89] width 66 height 30
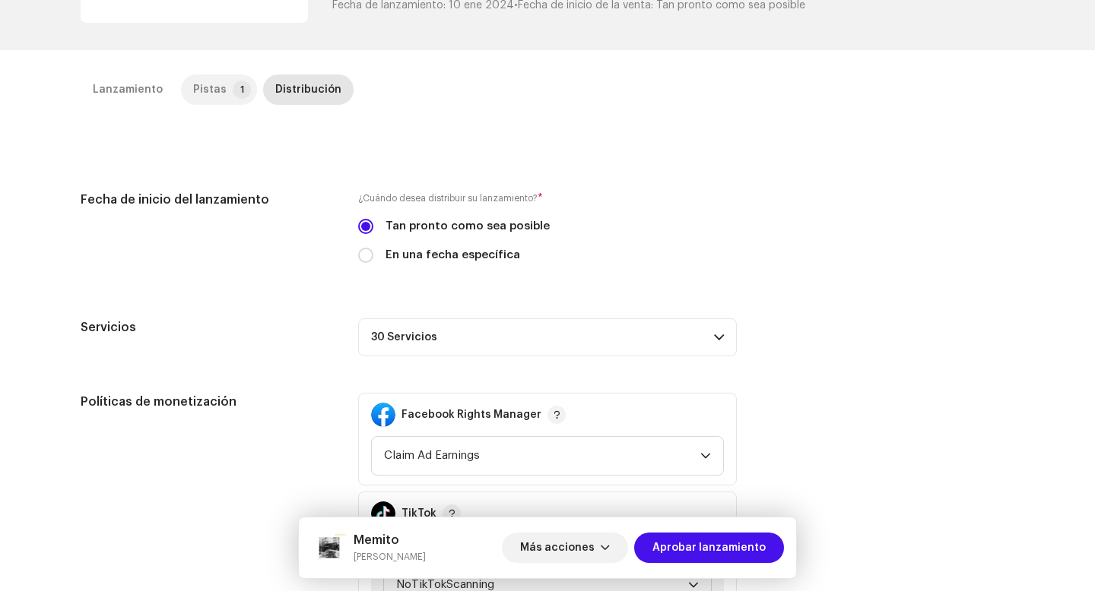
click at [208, 85] on div "Pistas" at bounding box center [209, 89] width 33 height 30
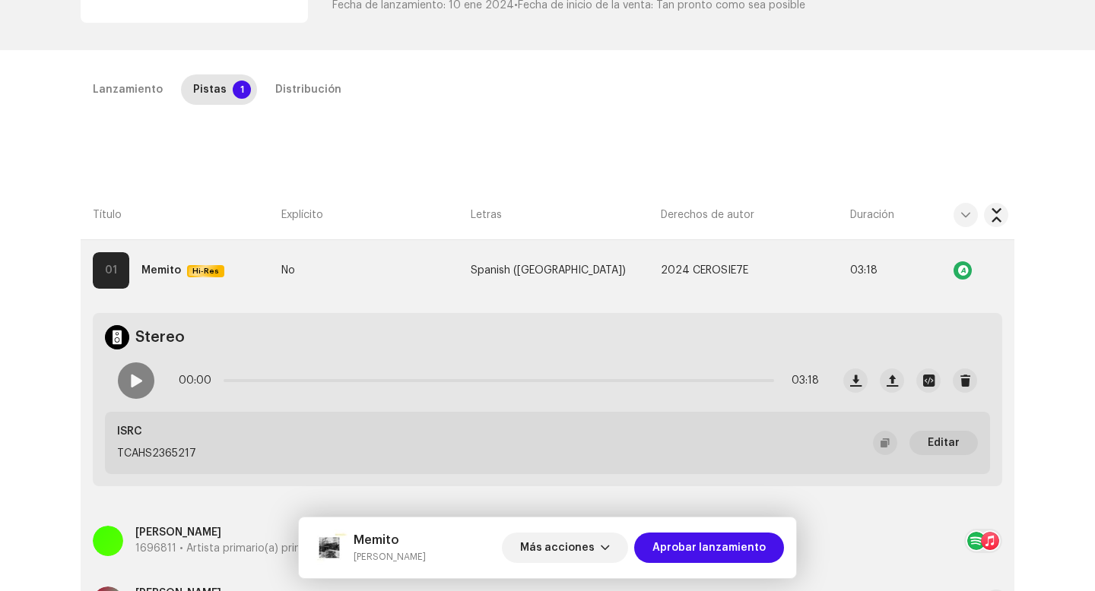
scroll to position [466, 0]
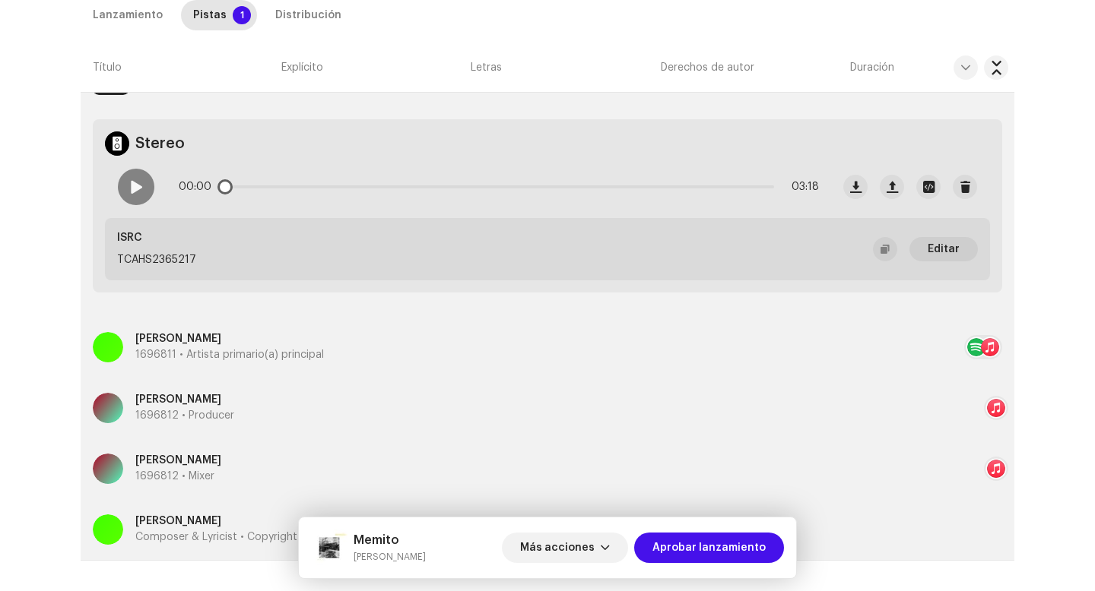
click at [143, 204] on div "00:00 03:18" at bounding box center [468, 187] width 725 height 61
click at [129, 185] on span at bounding box center [135, 187] width 13 height 12
click at [289, 185] on p-slider at bounding box center [498, 186] width 550 height 3
click at [518, 187] on p-slider at bounding box center [498, 186] width 550 height 3
click at [722, 188] on p-slider at bounding box center [498, 186] width 550 height 3
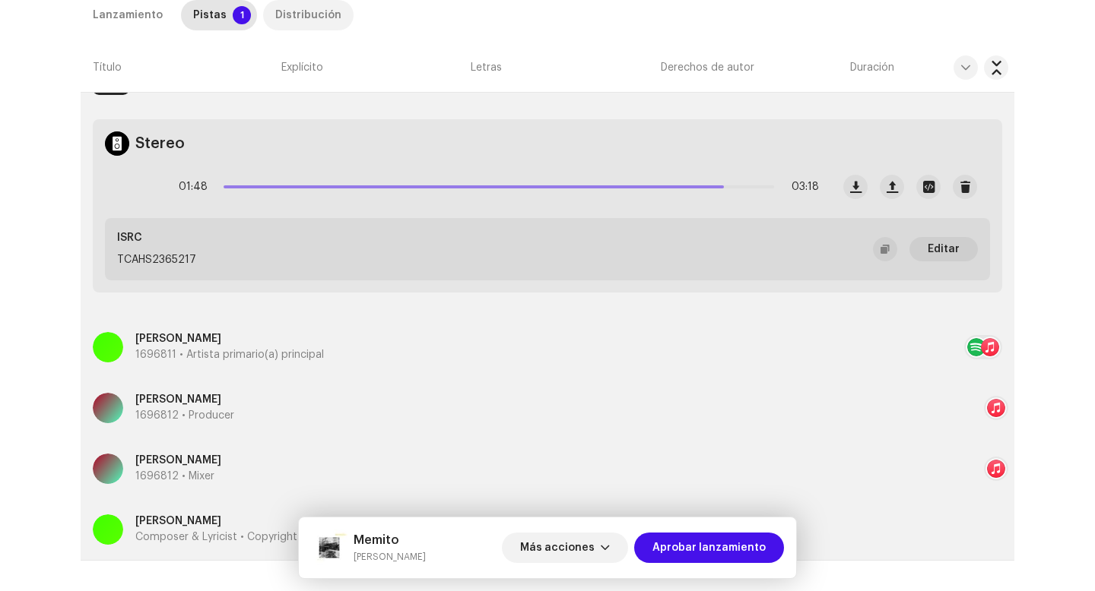
click at [306, 0] on div "Distribución" at bounding box center [308, 15] width 66 height 30
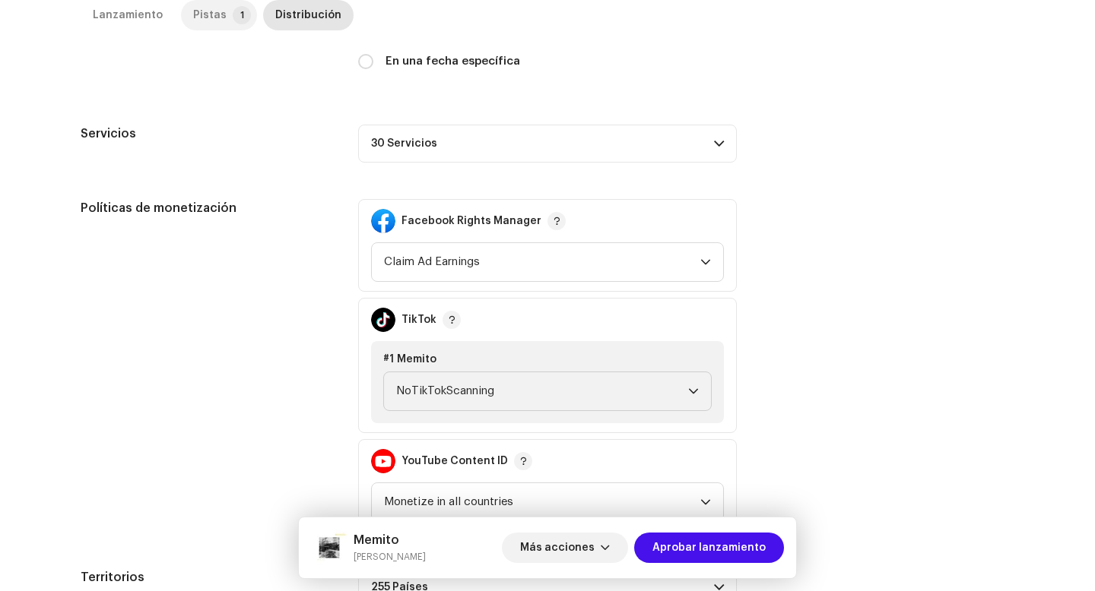
click at [183, 11] on p-tab "Pistas 1" at bounding box center [219, 15] width 76 height 30
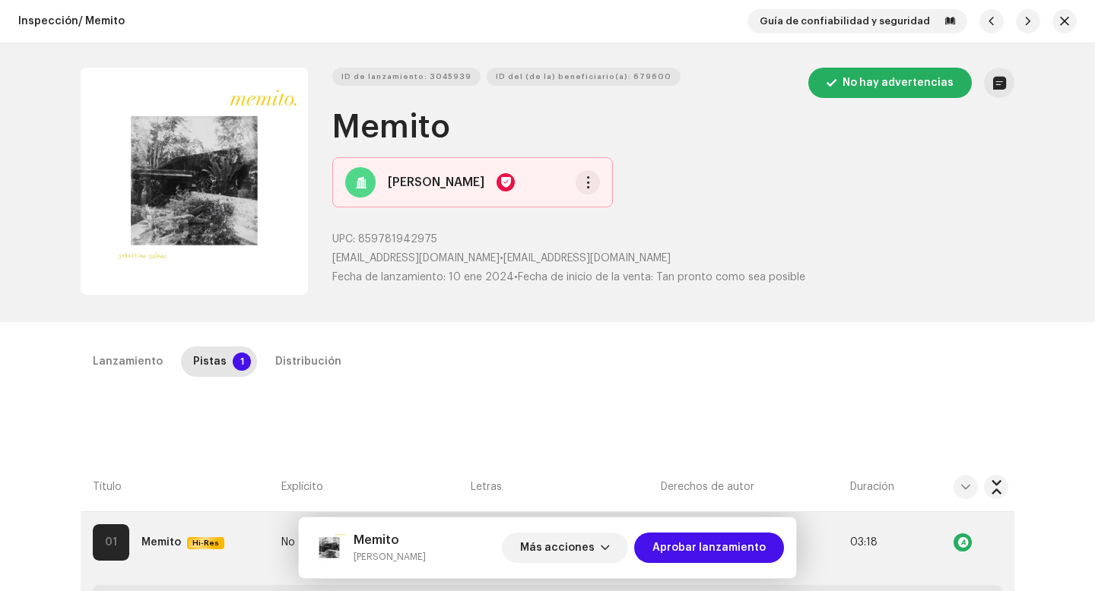
scroll to position [545, 0]
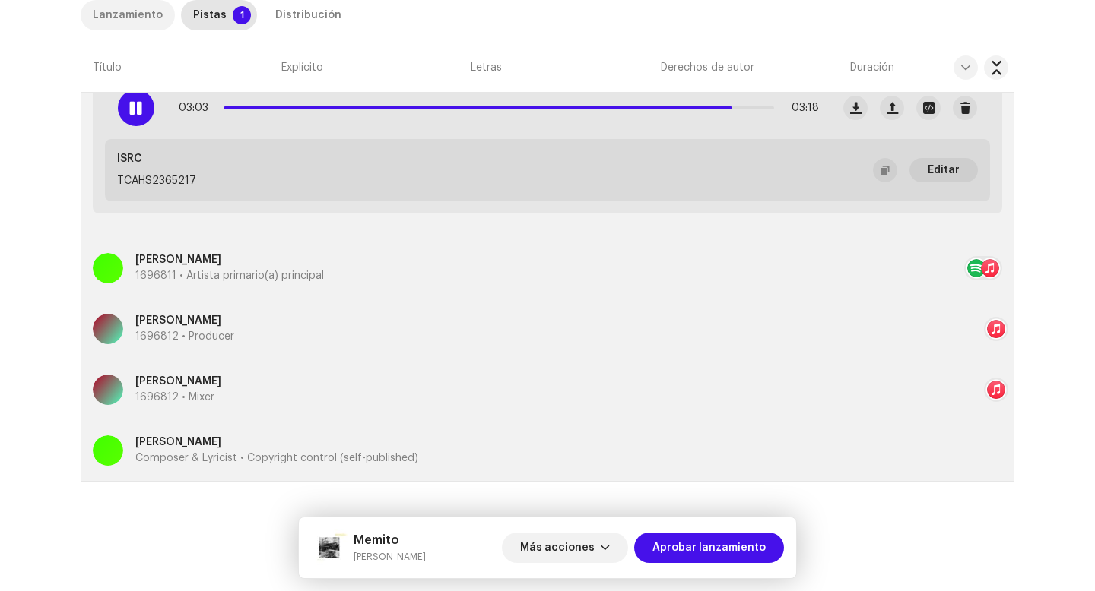
click at [123, 11] on div "Lanzamiento" at bounding box center [128, 15] width 70 height 30
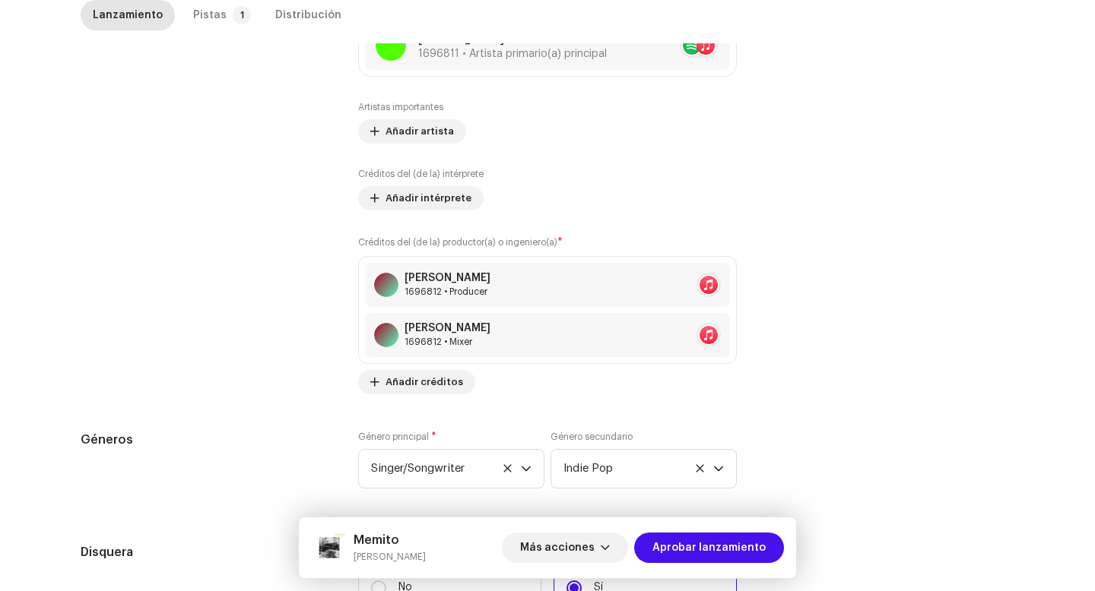
scroll to position [1483, 0]
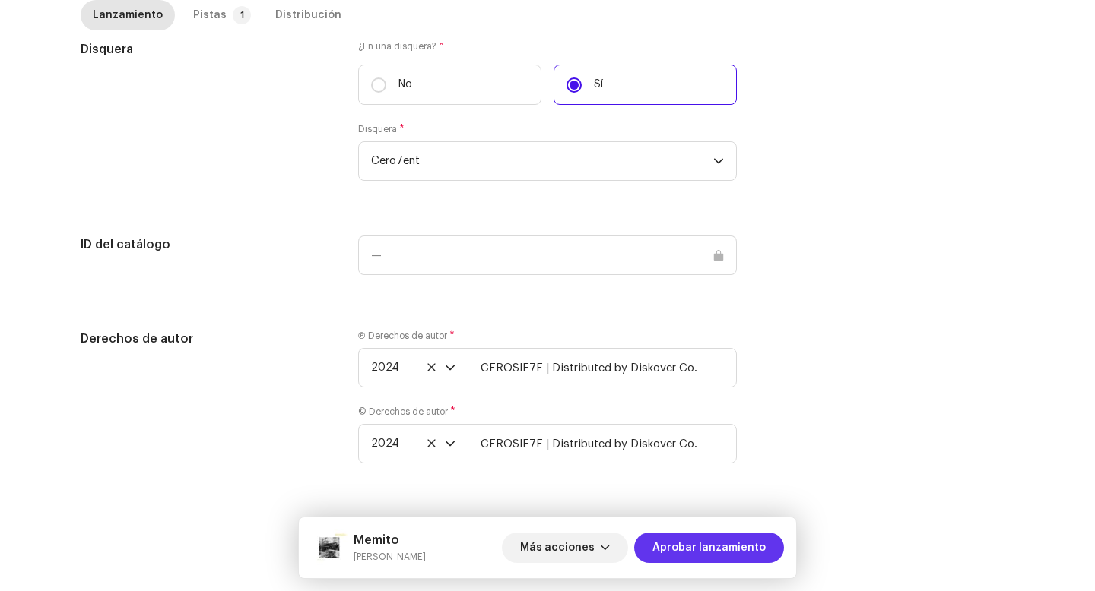
click at [676, 537] on span "Aprobar lanzamiento" at bounding box center [708, 548] width 113 height 30
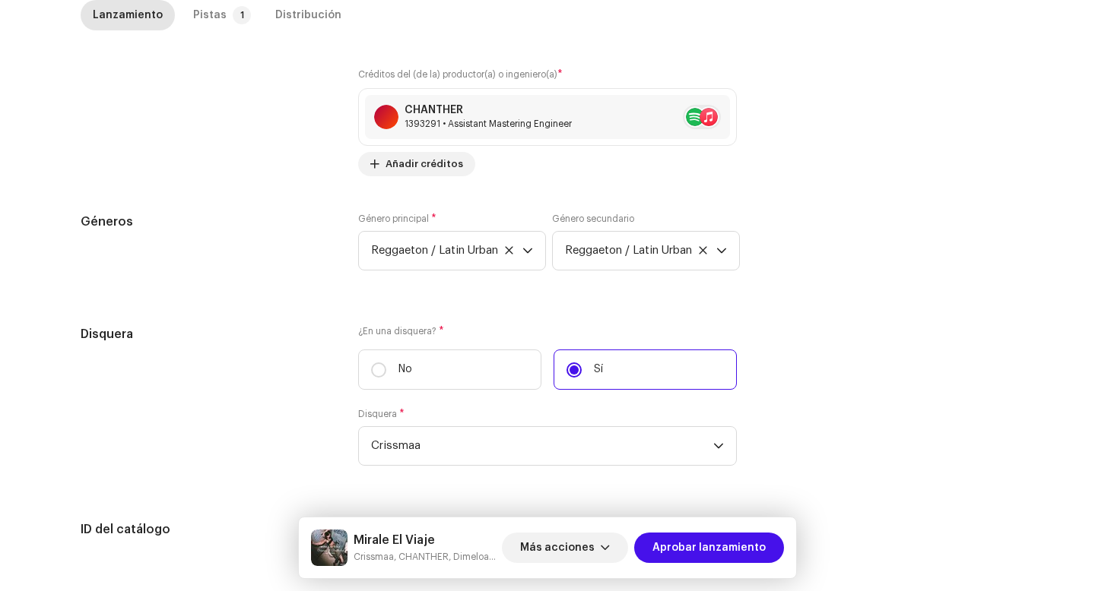
scroll to position [1547, 0]
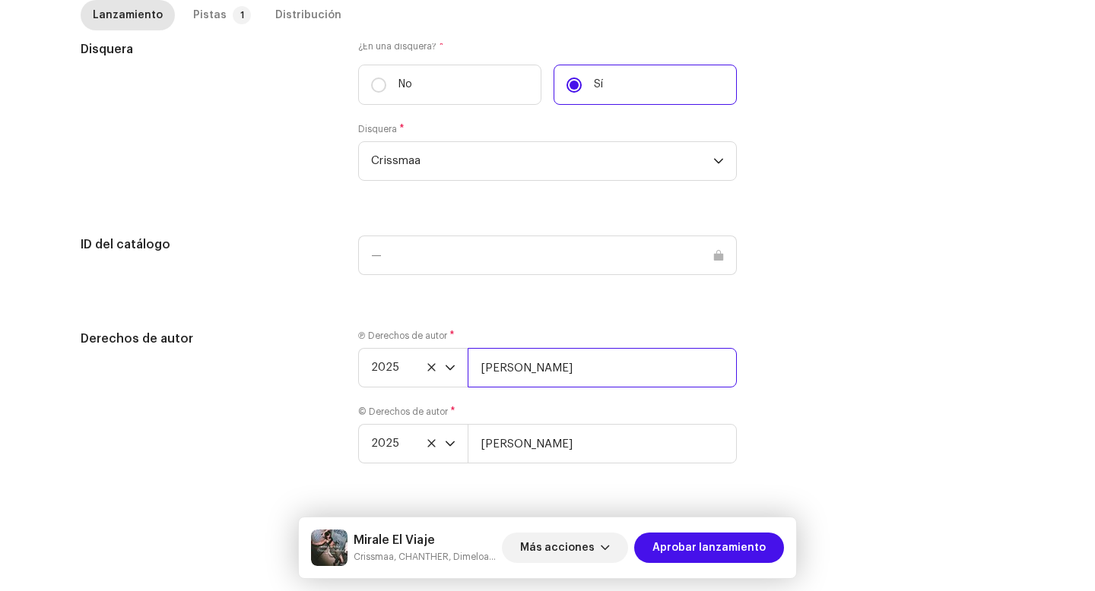
click at [626, 376] on input "Sebastián Crismast" at bounding box center [601, 368] width 269 height 40
paste input "| Distributed by Diskover Co."
type input "Sebastián Crismast | Distributed by Diskover Co."
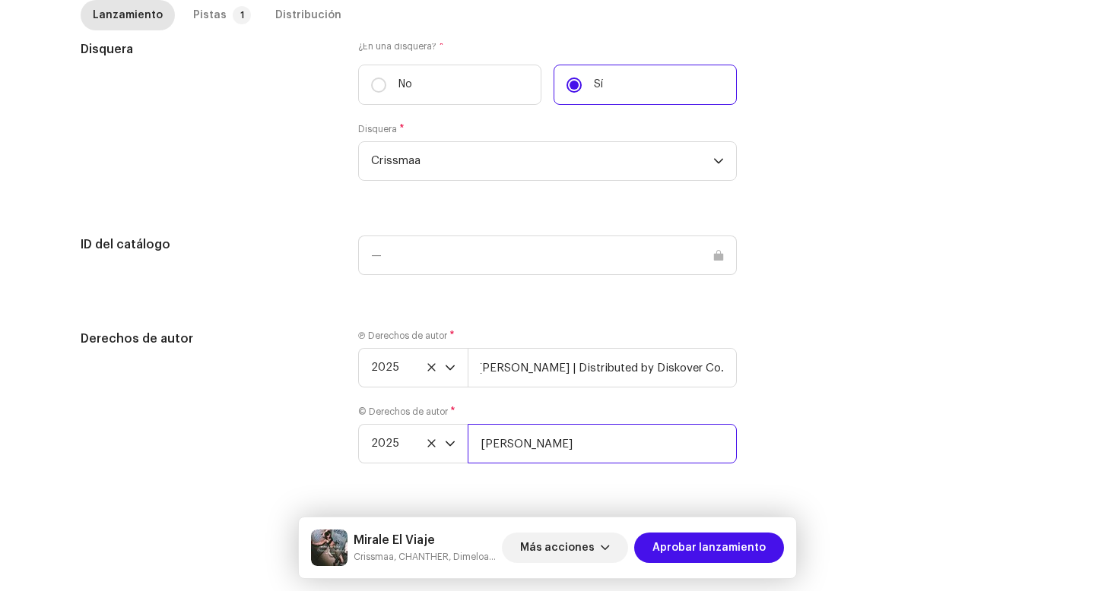
click at [640, 436] on input "Andrés Felipe Vasquez" at bounding box center [601, 444] width 269 height 40
paste input "| Distributed by Diskover Co."
click at [635, 454] on input "Andrés Felipe Vasquez" at bounding box center [601, 444] width 269 height 40
paste input "| Distributed by Diskover Co."
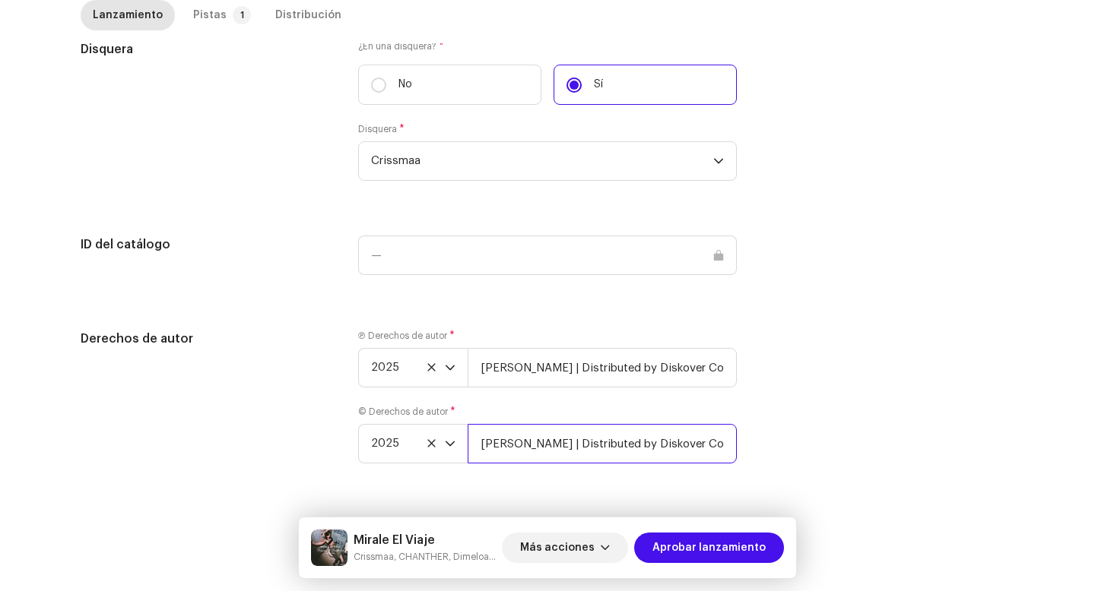
scroll to position [0, 30]
type input "Andrés Felipe Vasquez | Distributed by Diskover Co."
click at [212, 26] on div "Pistas" at bounding box center [209, 15] width 33 height 30
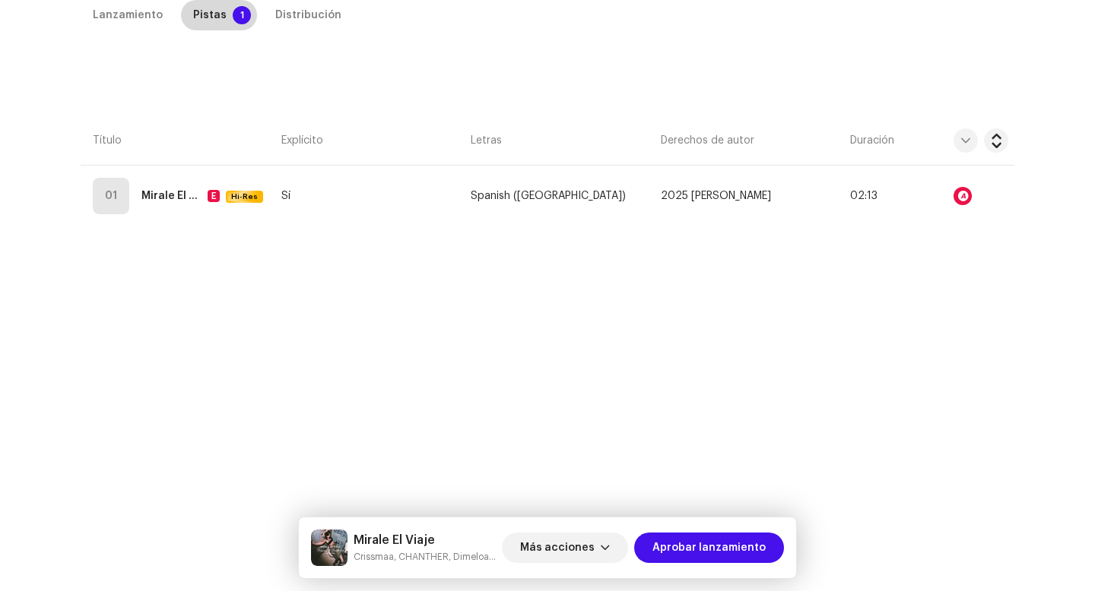
scroll to position [347, 0]
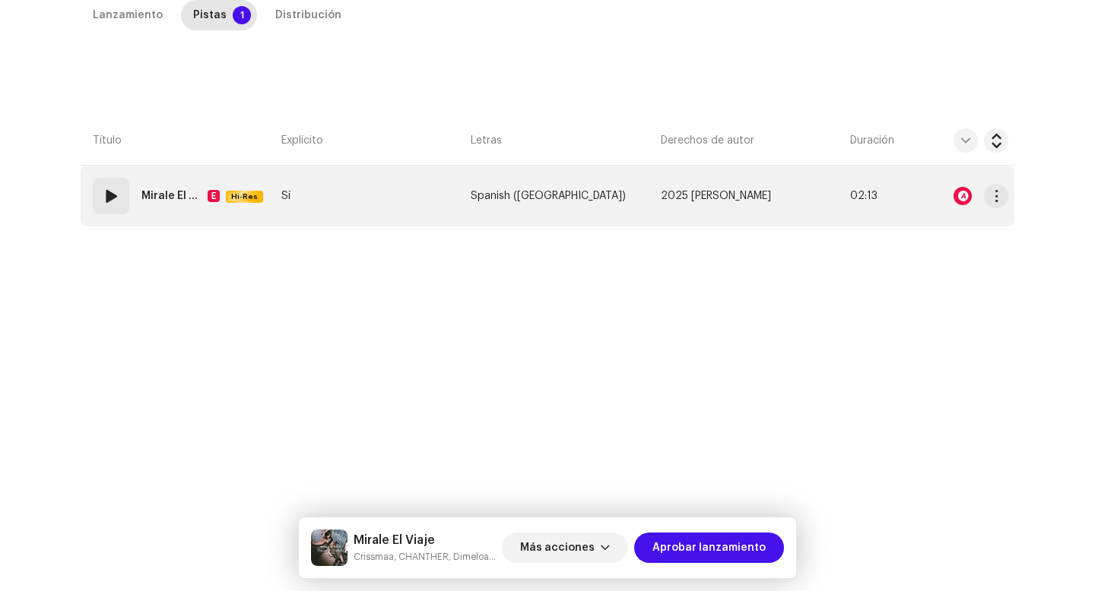
click at [121, 213] on div "01" at bounding box center [111, 196] width 36 height 36
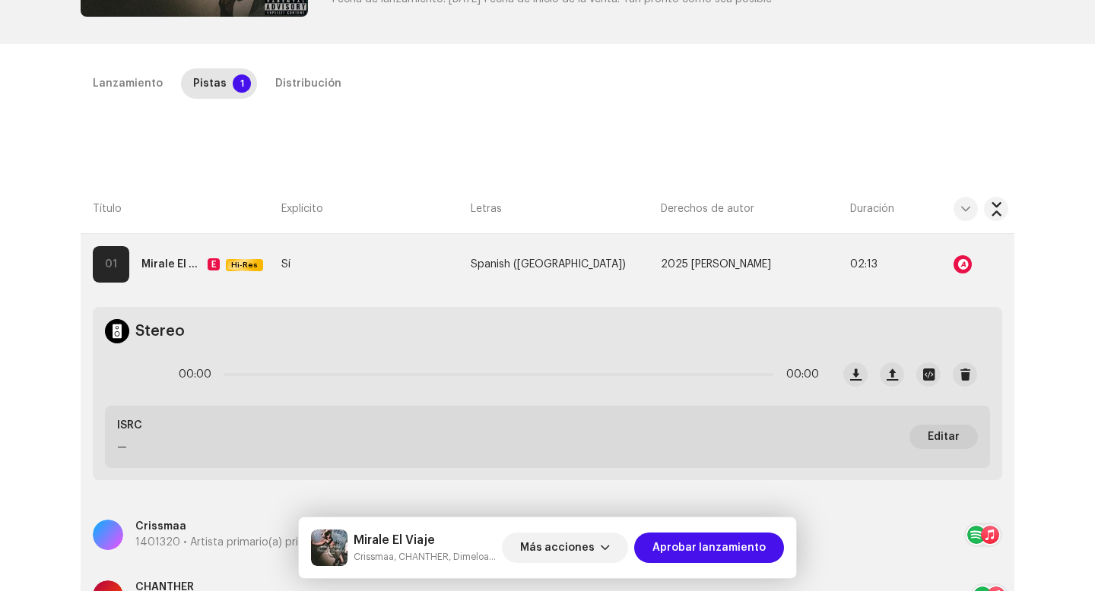
scroll to position [163, 0]
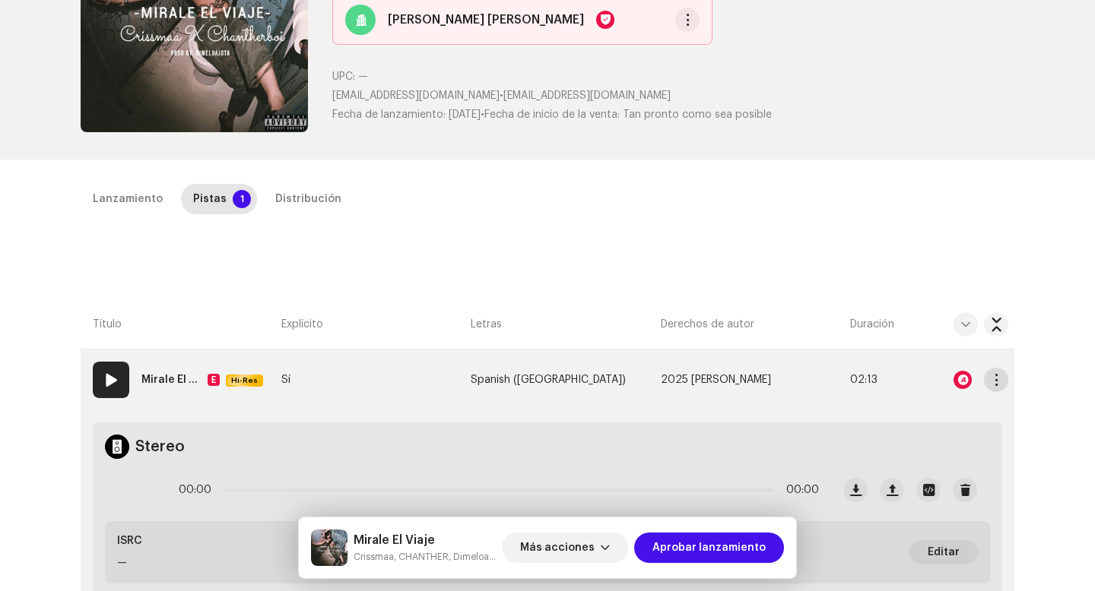
click at [987, 373] on button "button" at bounding box center [996, 380] width 24 height 24
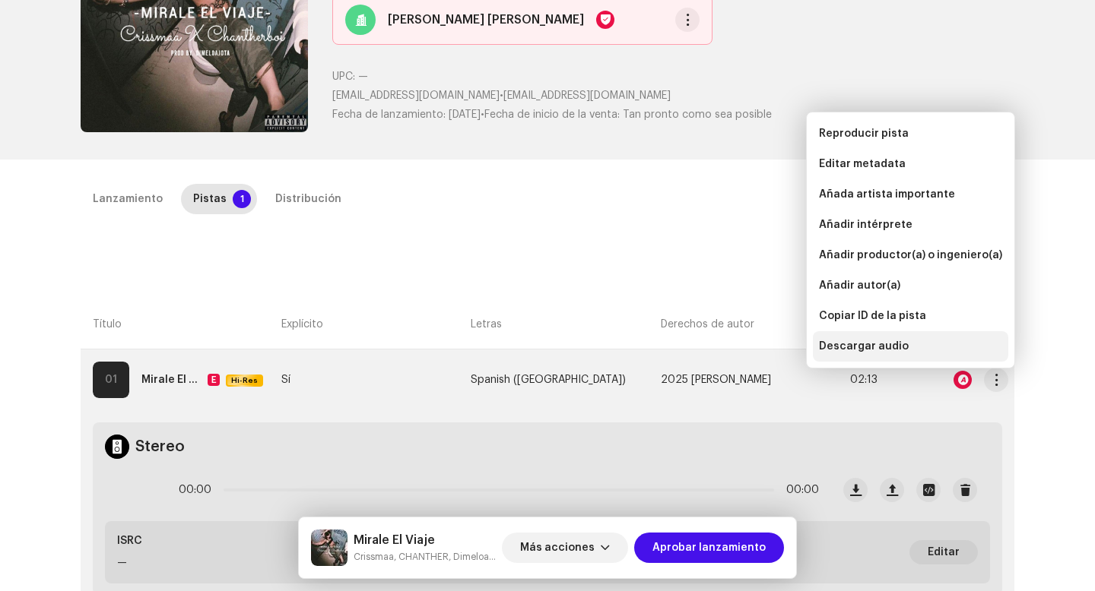
click at [911, 347] on div "Descargar audio" at bounding box center [910, 347] width 183 height 12
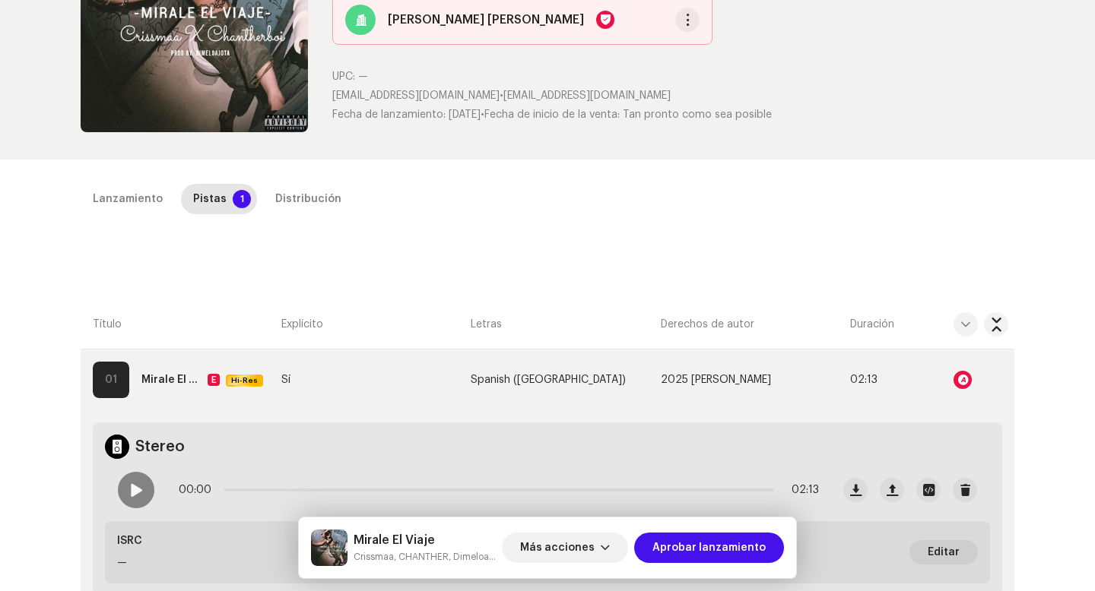
scroll to position [0, 0]
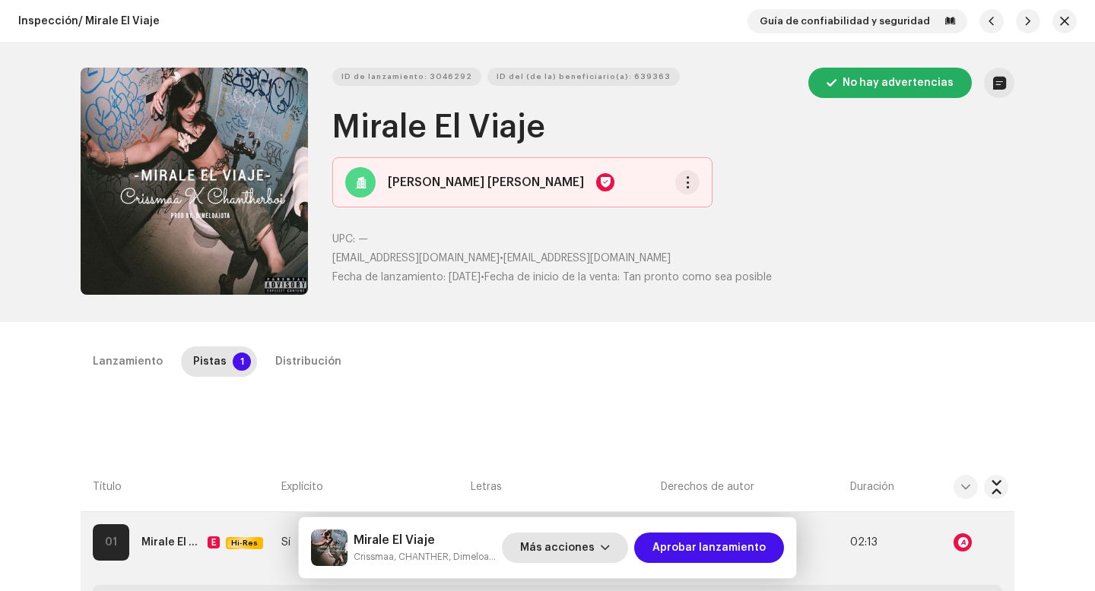
click at [569, 537] on span "Más acciones" at bounding box center [557, 548] width 74 height 30
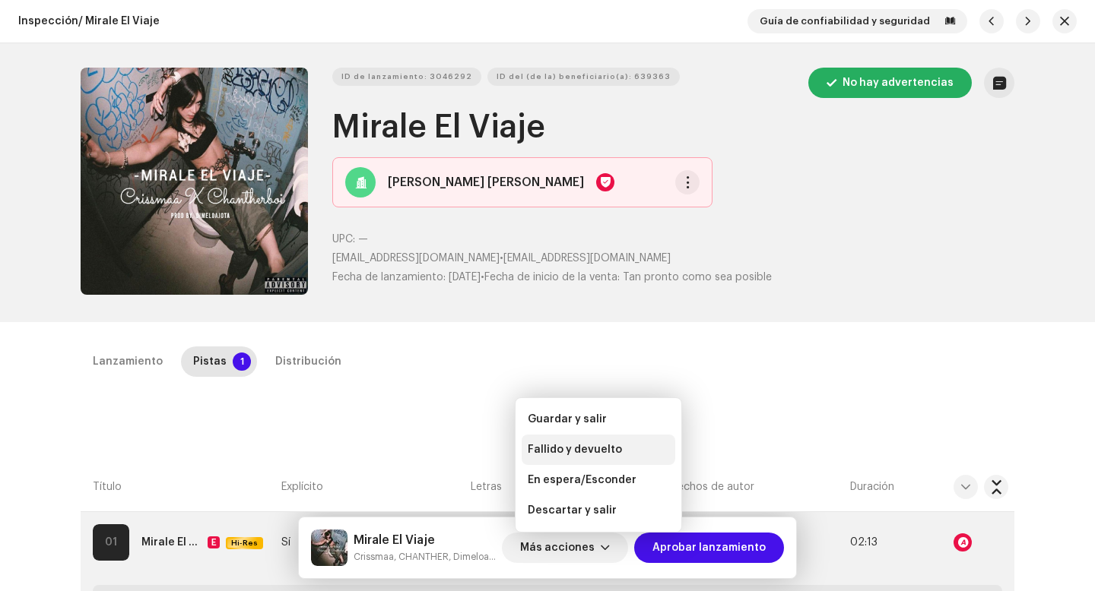
click at [584, 448] on span "Fallido y devuelto" at bounding box center [574, 450] width 94 height 12
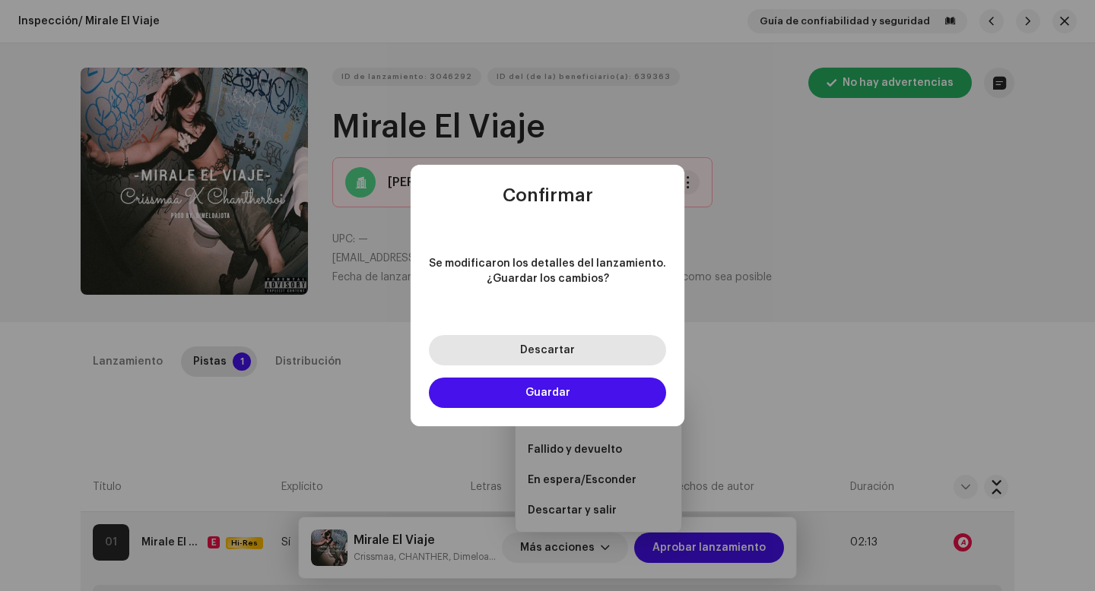
click at [595, 354] on button "Descartar" at bounding box center [547, 350] width 237 height 30
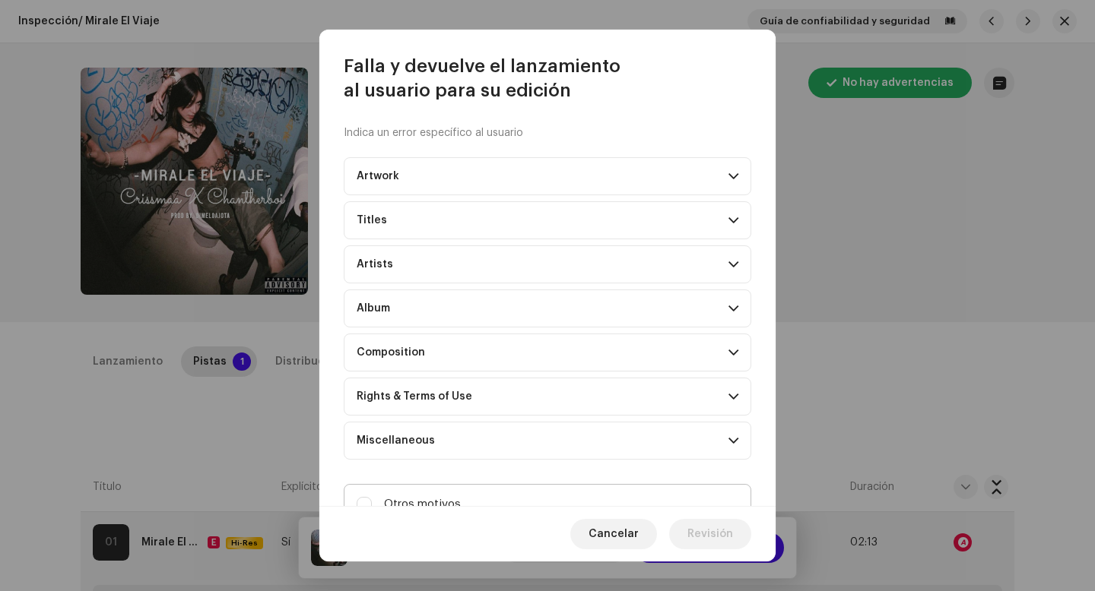
click at [485, 503] on label "Otros motivos" at bounding box center [547, 504] width 407 height 41
click at [372, 503] on input "Otros motivos" at bounding box center [363, 504] width 15 height 15
checkbox input "true"
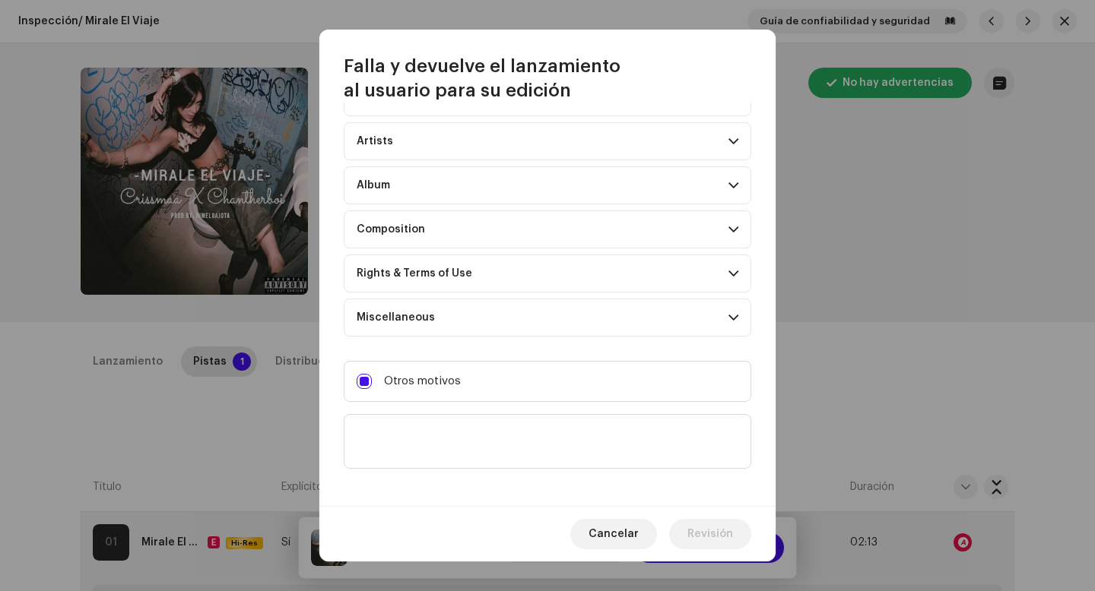
scroll to position [131, 0]
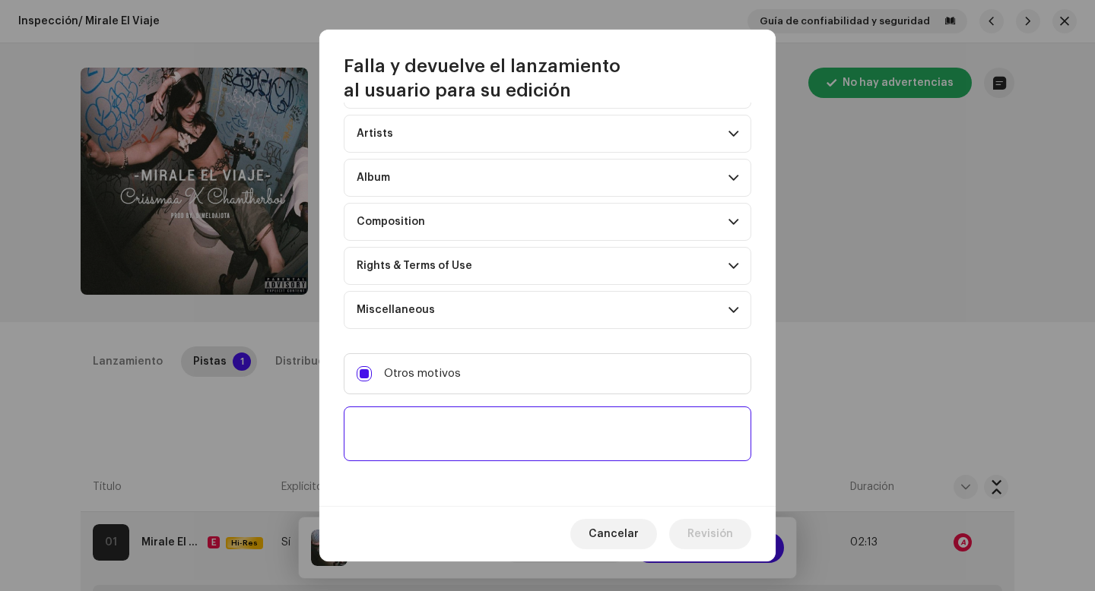
click at [489, 452] on textarea at bounding box center [547, 434] width 407 height 55
paste textarea "Uno o más tracks de tu lanzamiento contienen beats o samples de otros artistas,…"
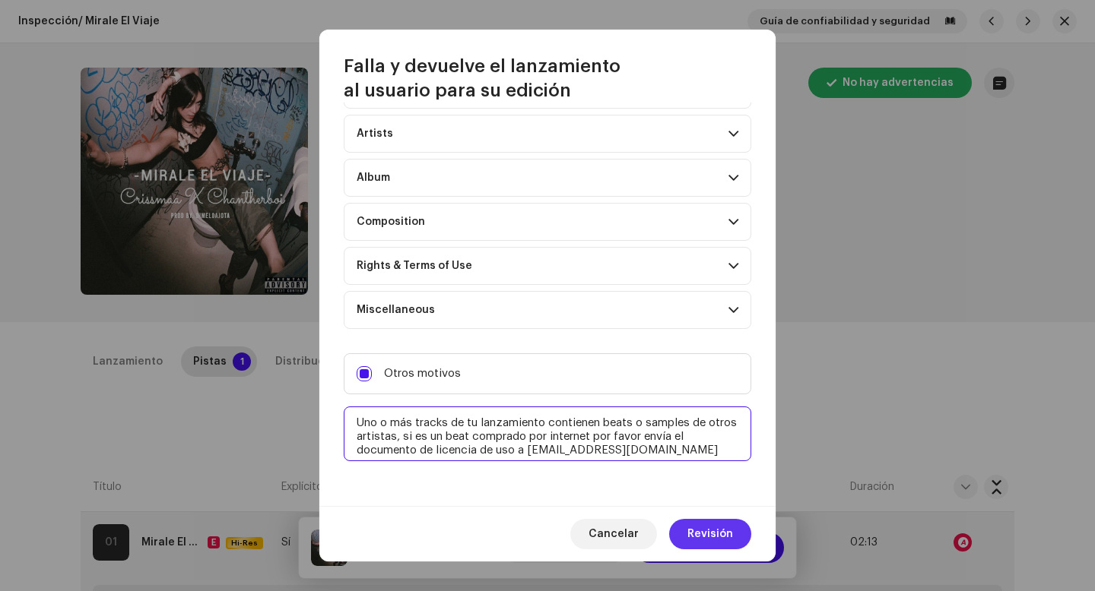
type textarea "Uno o más tracks de tu lanzamiento contienen beats o samples de otros artistas,…"
click at [706, 526] on span "Revisión" at bounding box center [710, 534] width 46 height 30
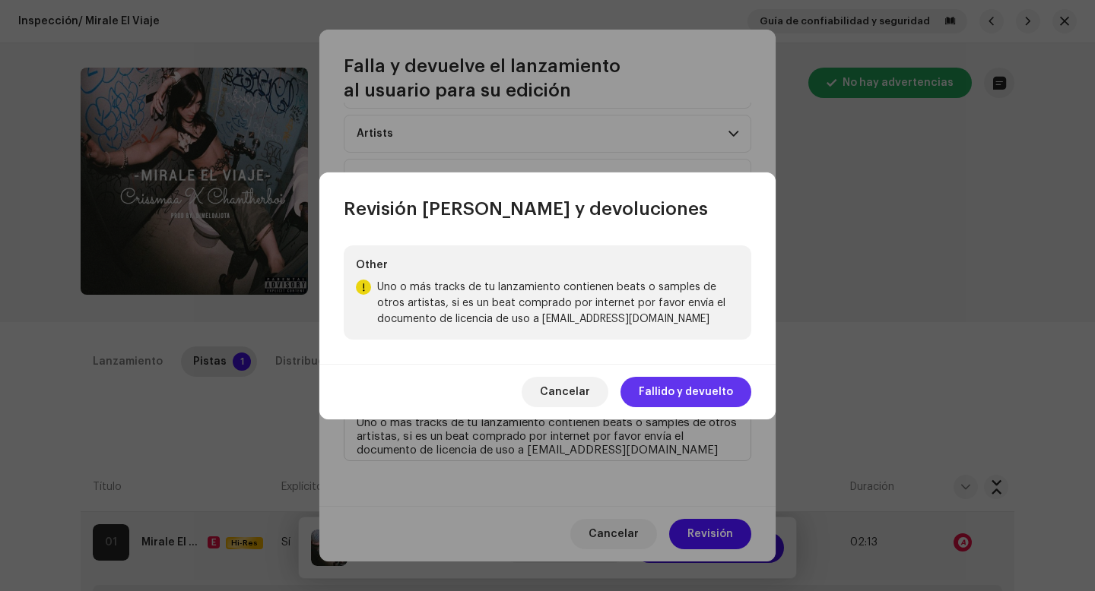
click at [685, 388] on span "Fallido y devuelto" at bounding box center [685, 392] width 94 height 30
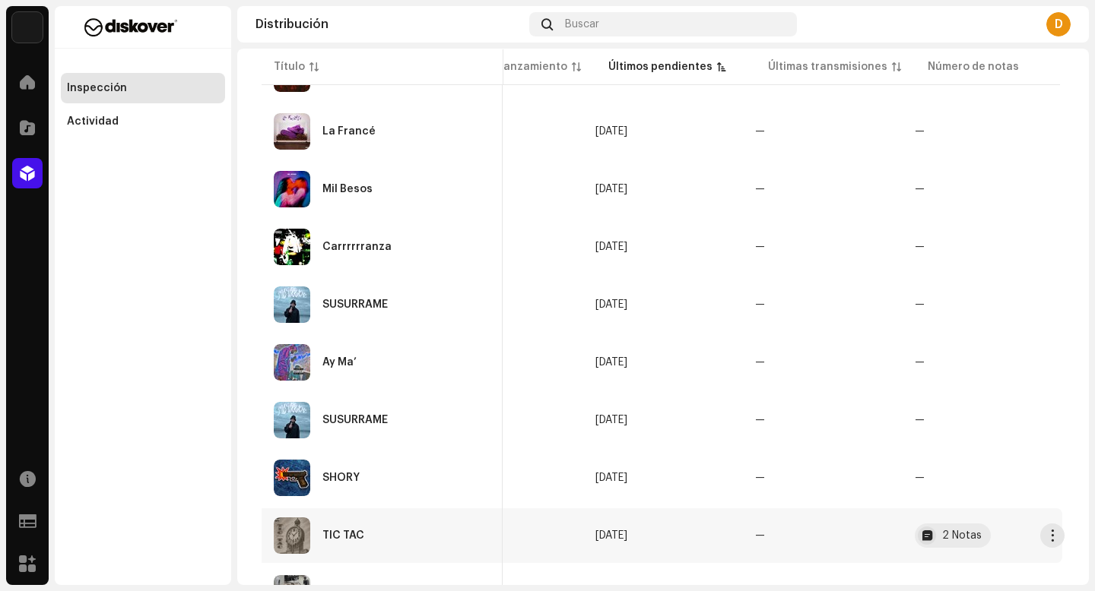
scroll to position [392, 0]
